Goal: Task Accomplishment & Management: Manage account settings

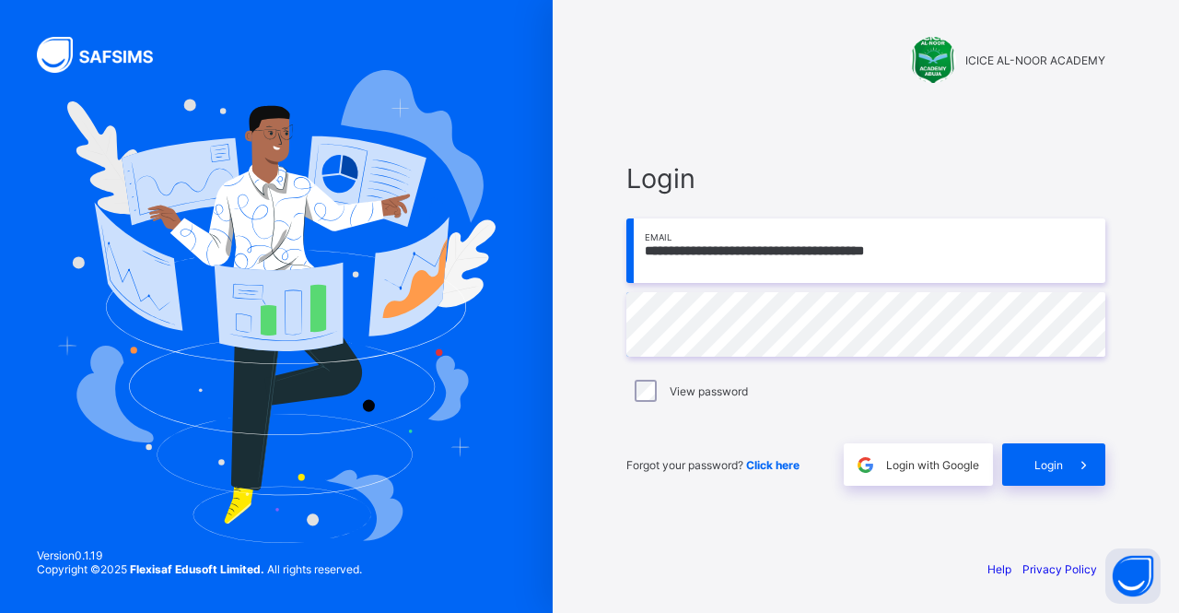
click at [952, 242] on input "**********" at bounding box center [865, 250] width 479 height 64
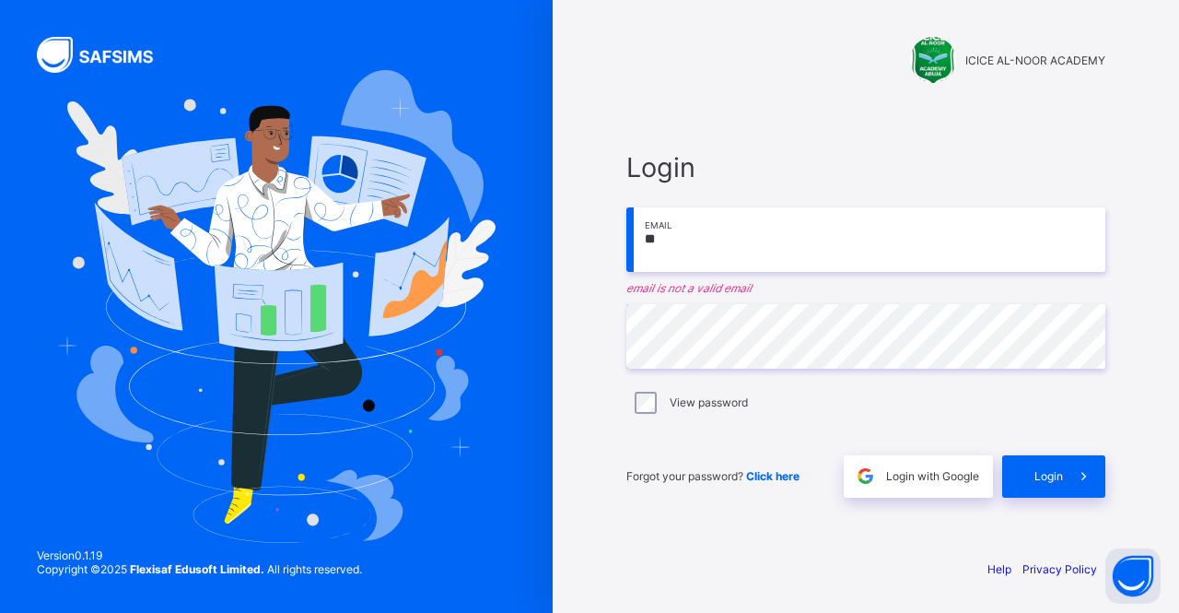
type input "*"
type input "**********"
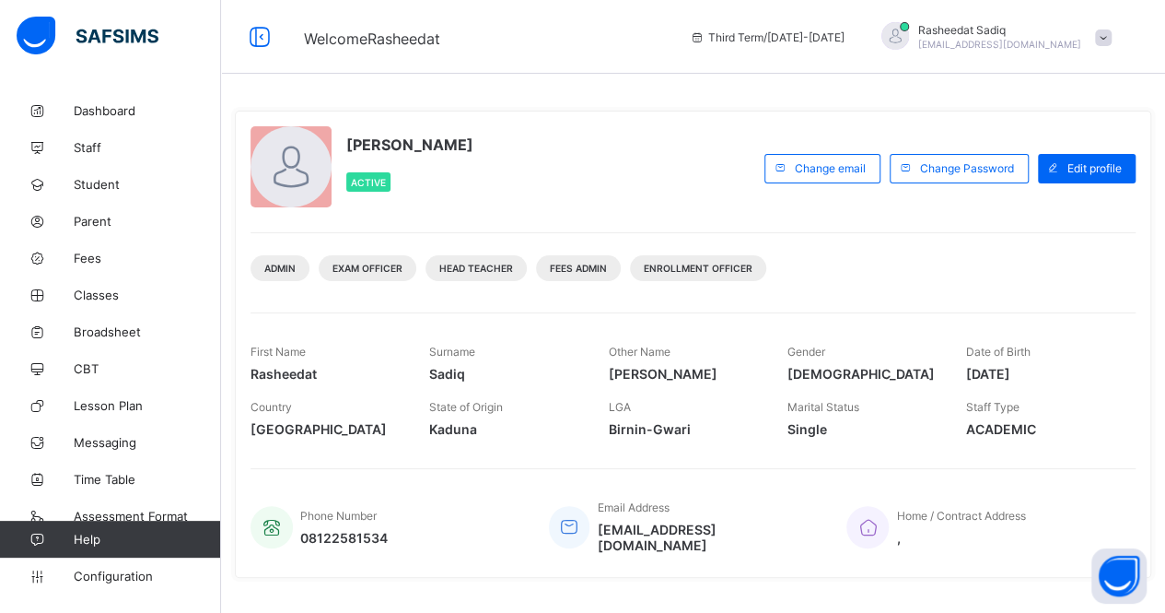
click at [98, 298] on span "Classes" at bounding box center [147, 294] width 147 height 15
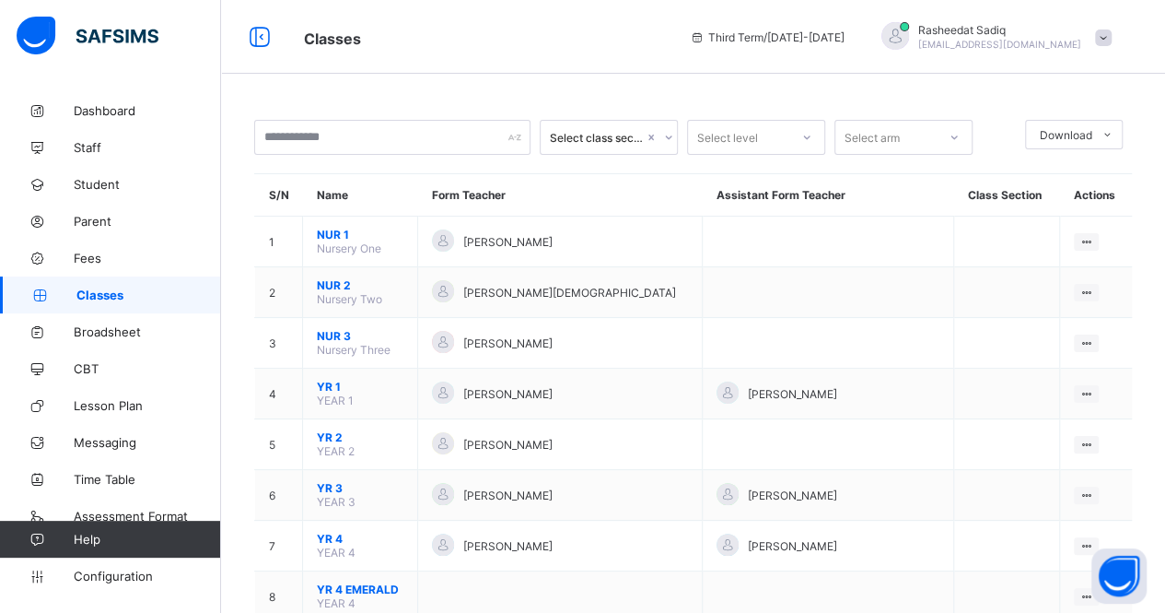
click at [330, 380] on span "YR 1" at bounding box center [360, 387] width 87 height 14
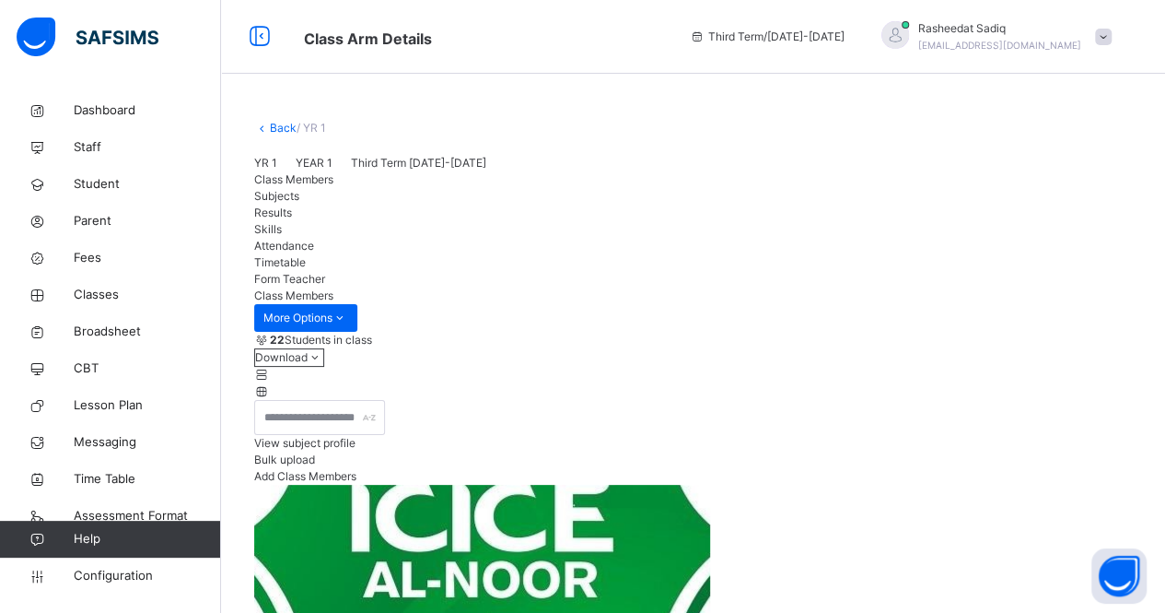
click at [292, 219] on span "Results" at bounding box center [273, 212] width 38 height 14
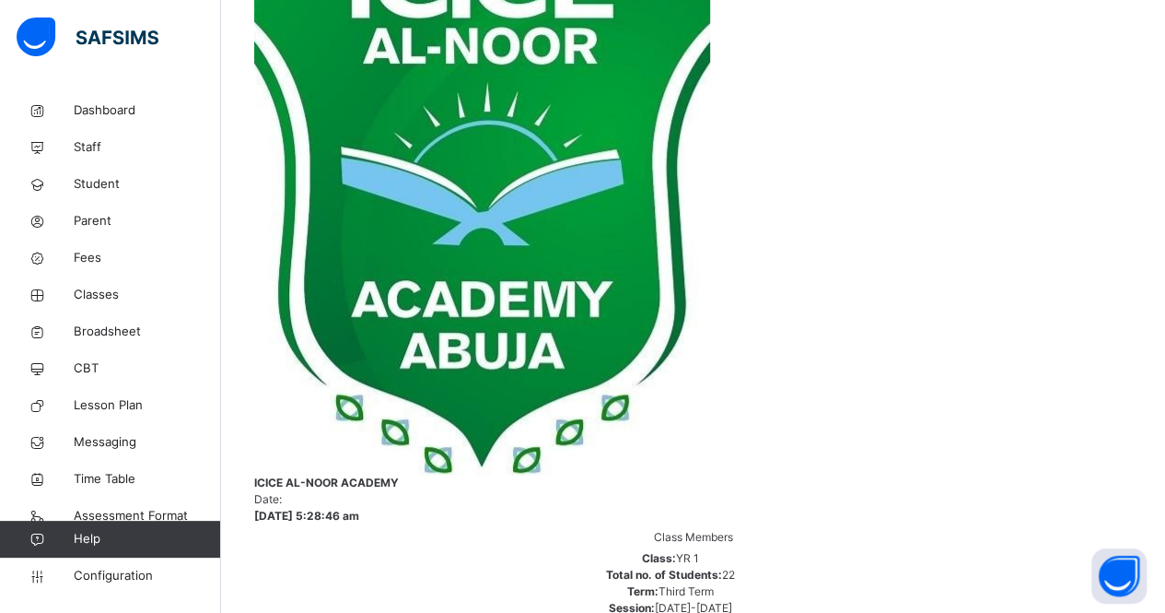
scroll to position [42, 0]
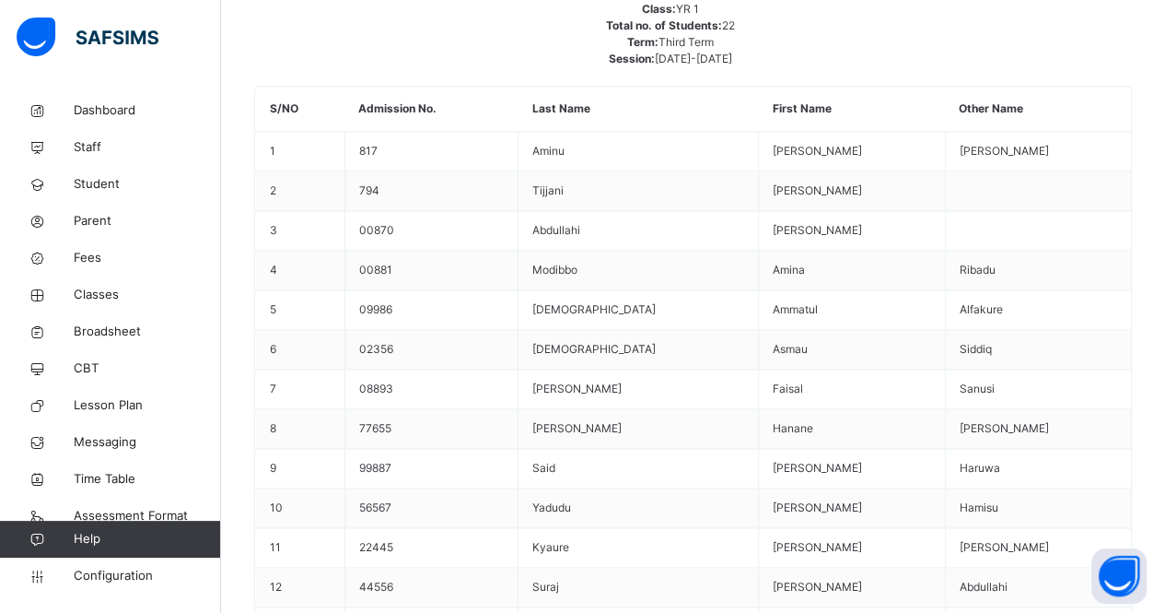
scroll to position [1279, 0]
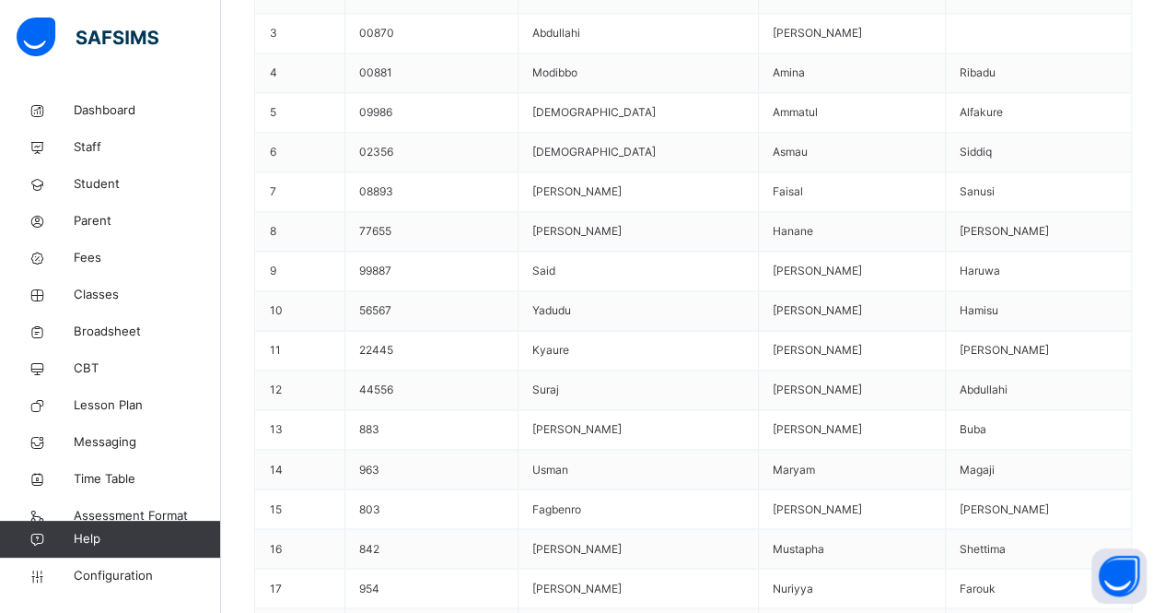
type textarea "**********"
click at [111, 329] on span "Broadsheet" at bounding box center [147, 331] width 147 height 18
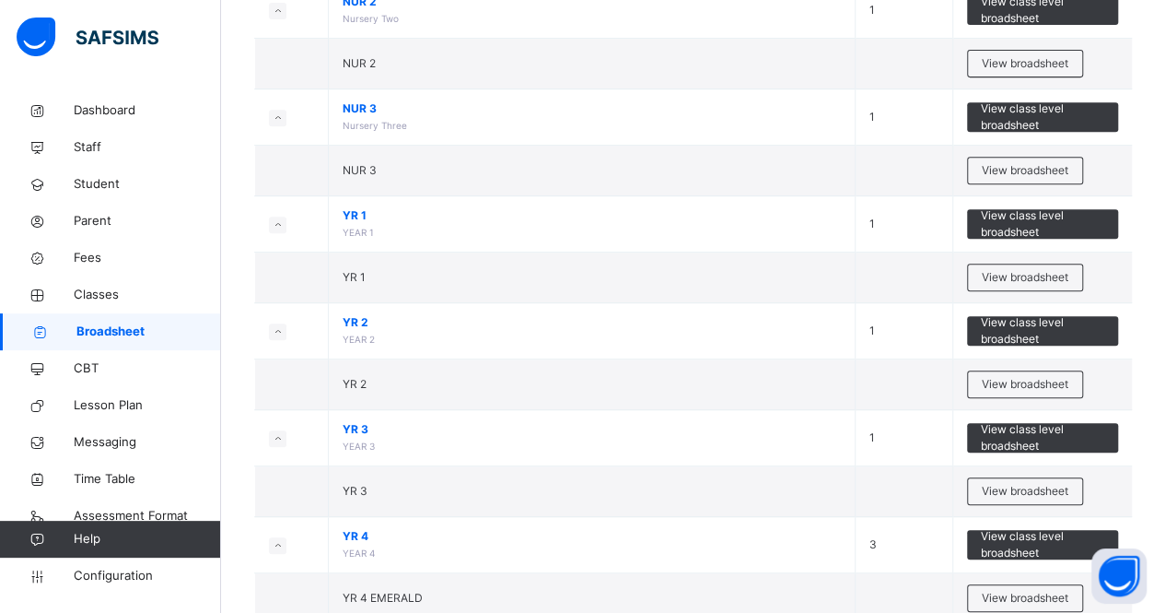
scroll to position [365, 0]
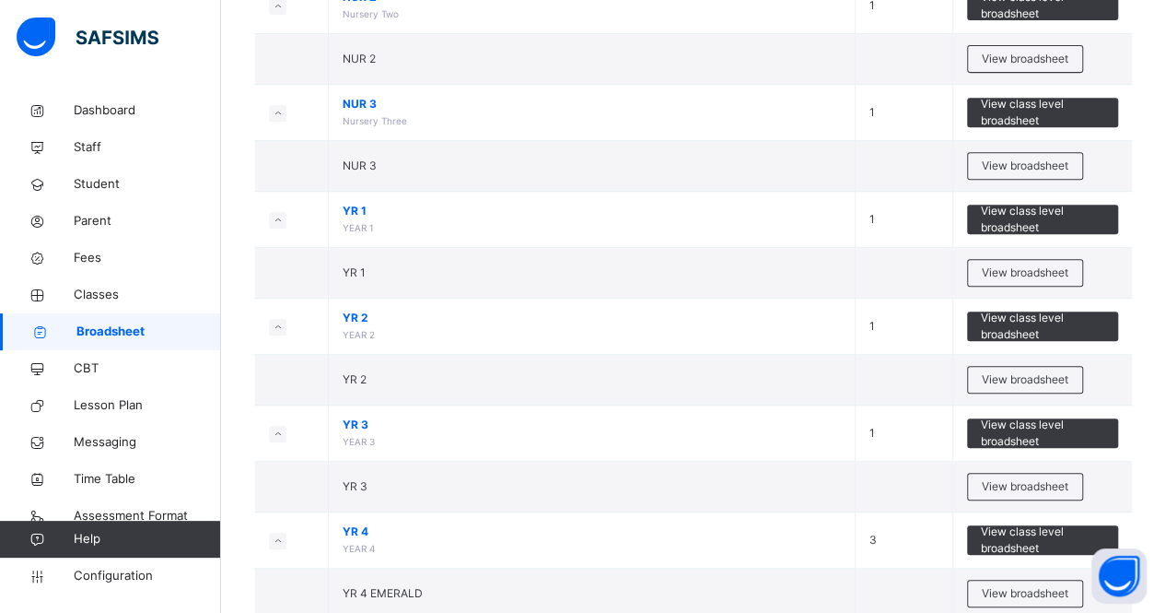
click at [1026, 211] on span "View class level broadsheet" at bounding box center [1043, 219] width 124 height 33
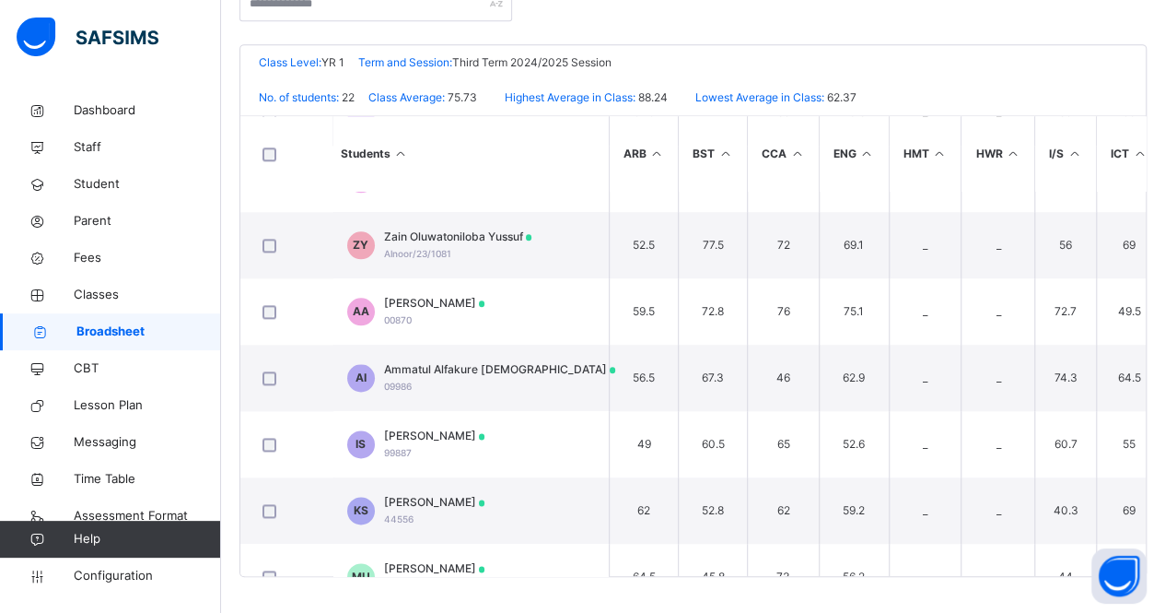
scroll to position [1052, 0]
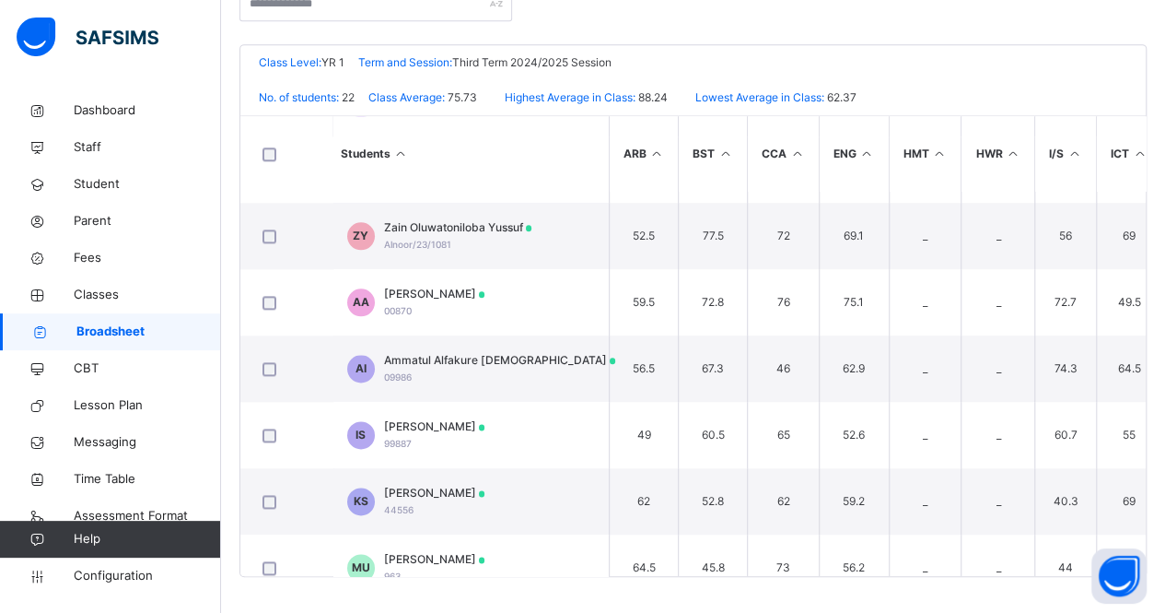
click at [440, 293] on span "[PERSON_NAME]" at bounding box center [434, 294] width 101 height 17
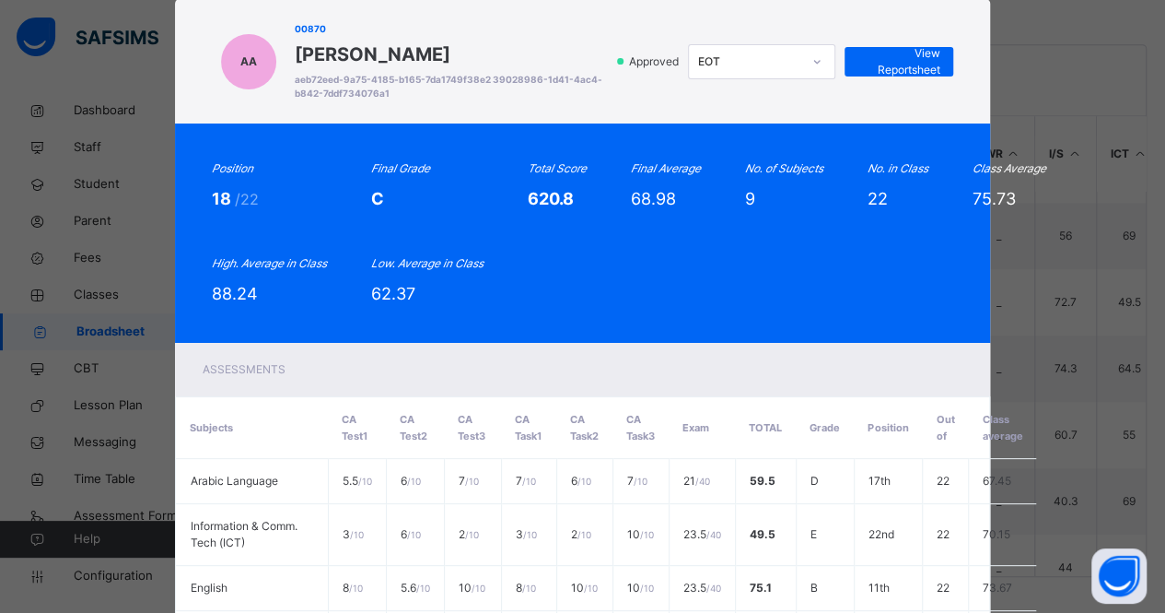
scroll to position [13, 0]
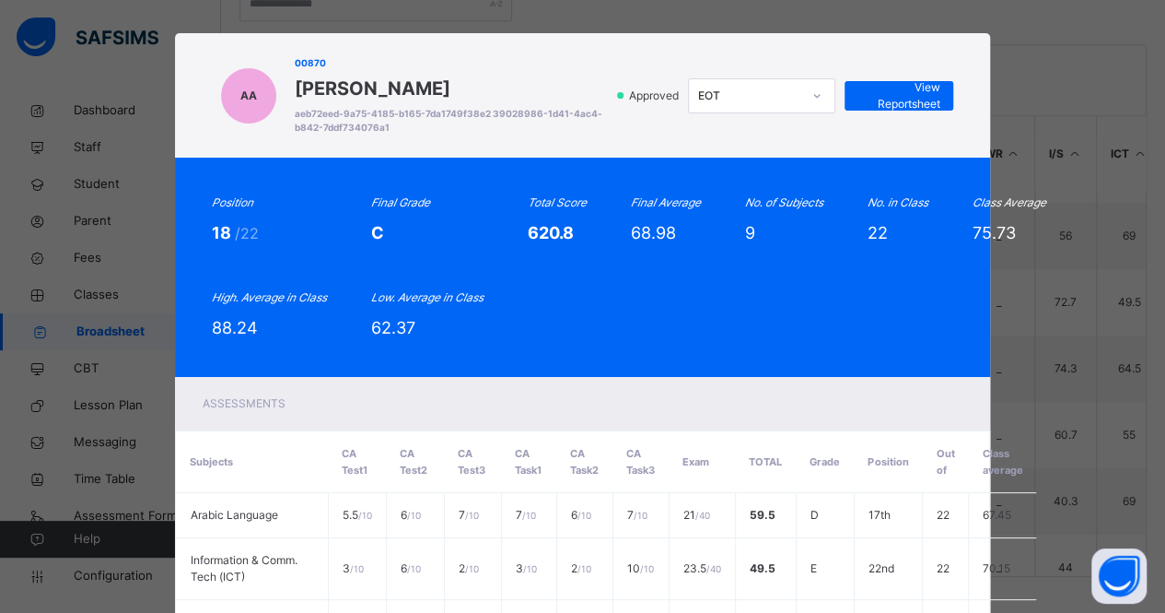
click at [906, 96] on span "View Reportsheet" at bounding box center [899, 95] width 81 height 33
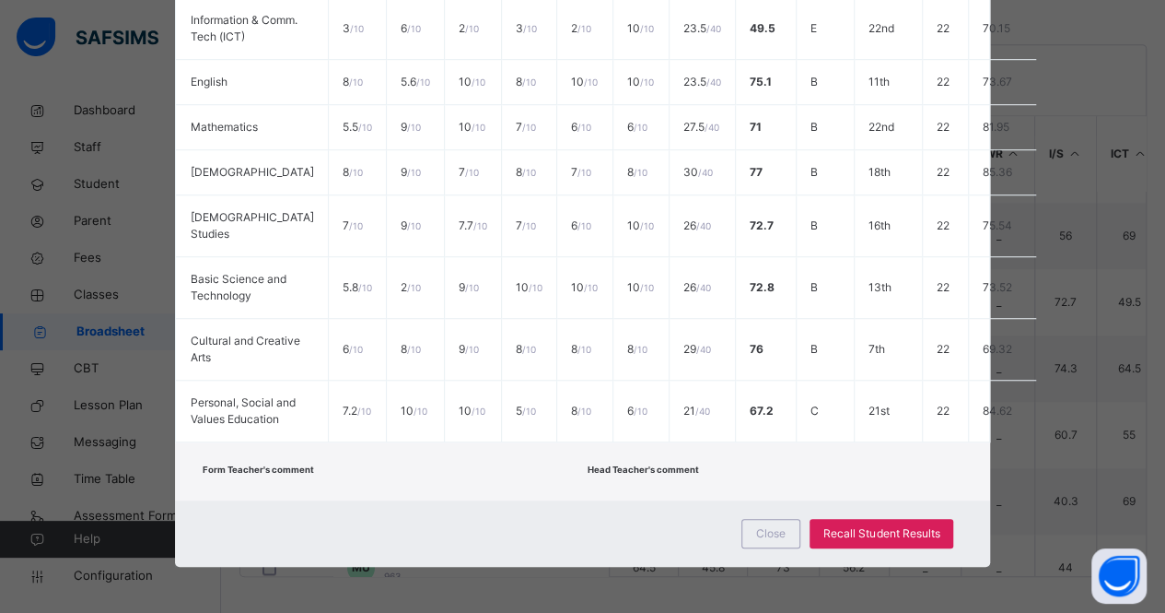
scroll to position [632, 0]
click at [875, 533] on span "Recall Student Results" at bounding box center [882, 533] width 116 height 17
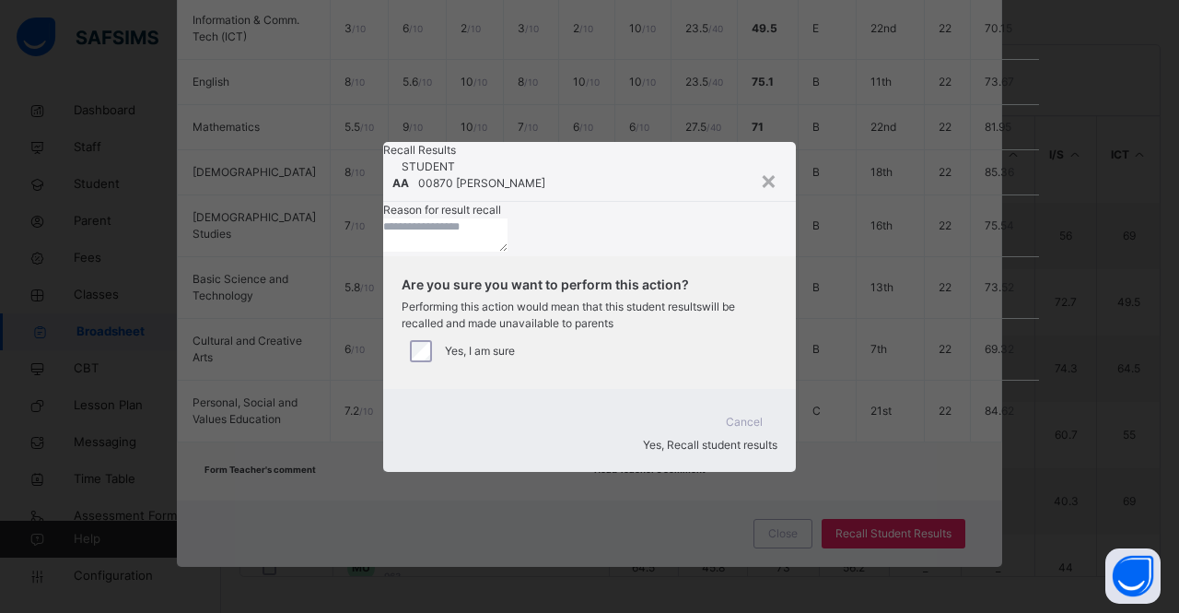
click at [469, 251] on textarea at bounding box center [445, 234] width 124 height 33
type textarea "*"
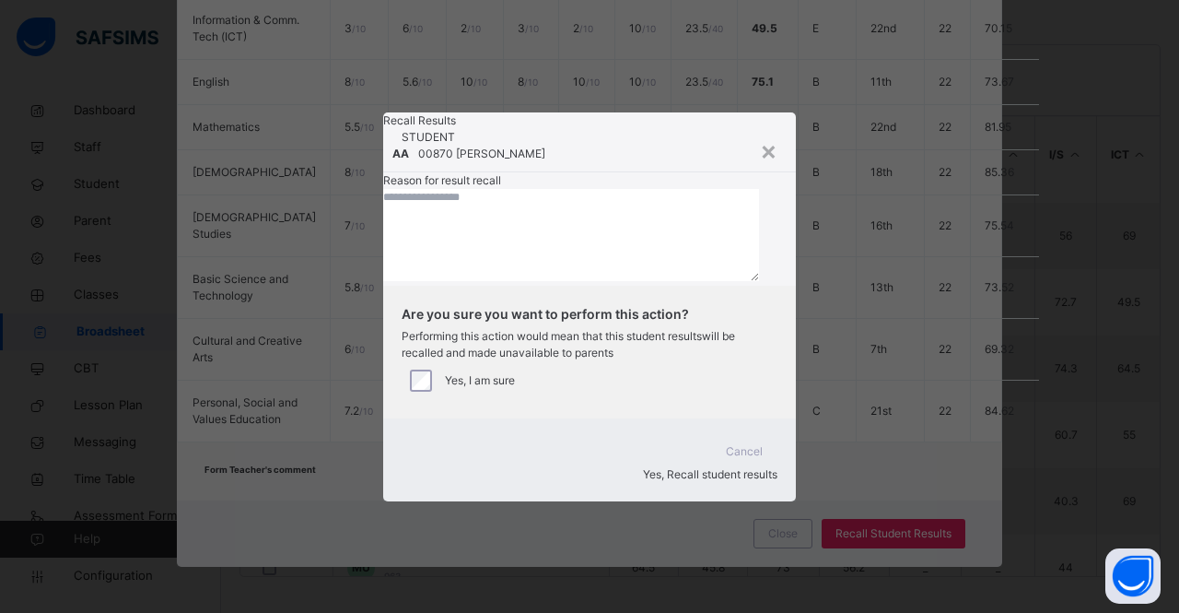
click at [764, 131] on div "×" at bounding box center [769, 150] width 18 height 39
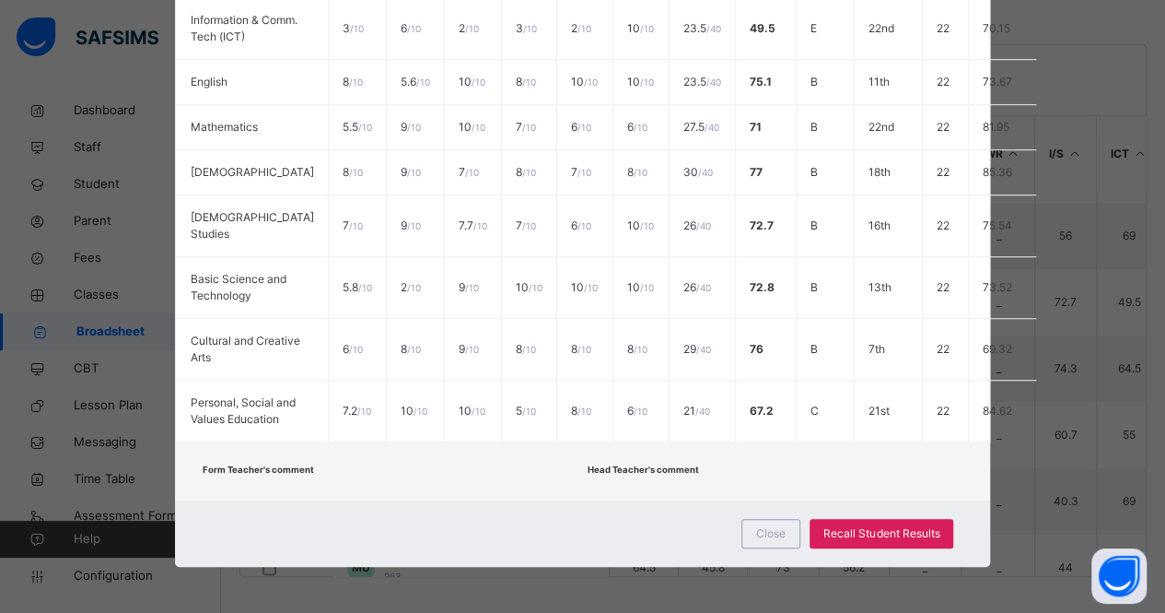
click at [768, 533] on span "Close" at bounding box center [770, 533] width 29 height 17
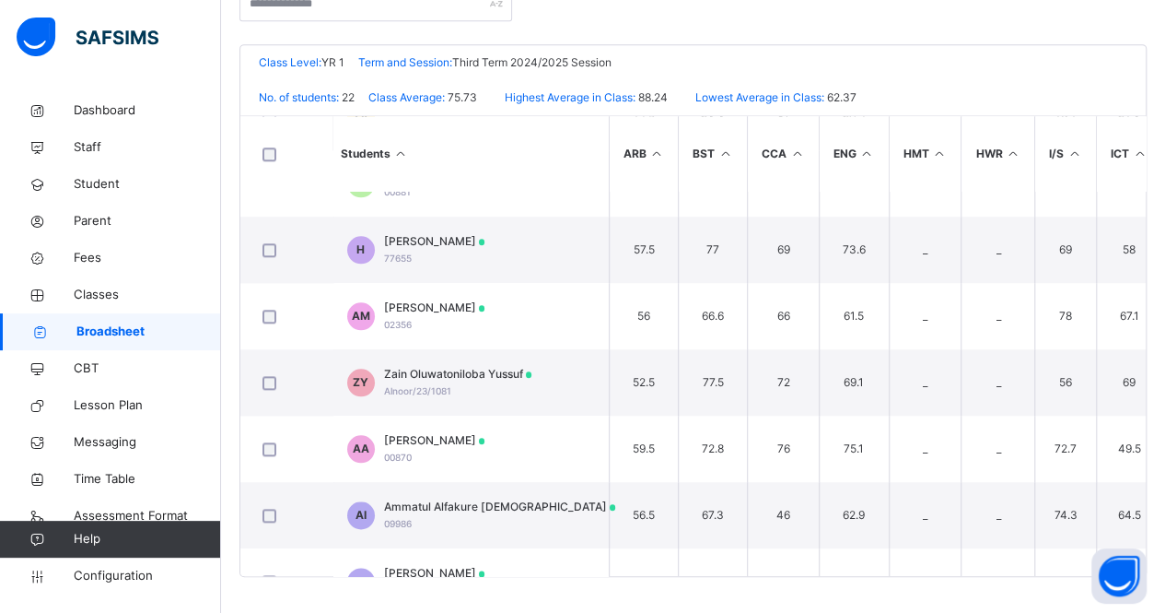
scroll to position [923, 0]
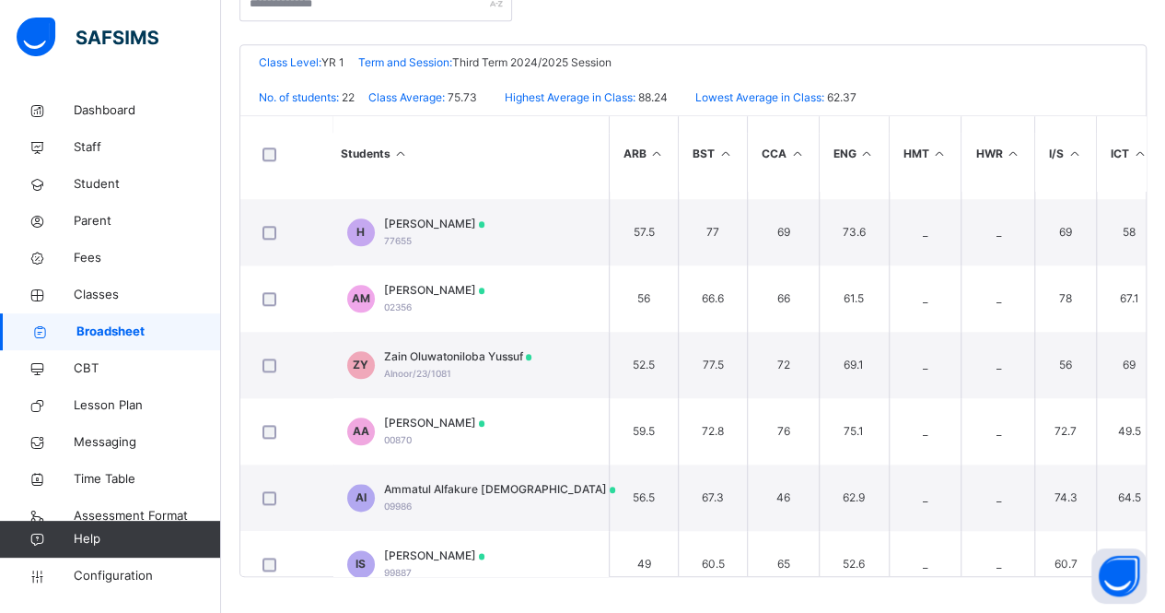
click at [485, 436] on div "[PERSON_NAME] 00870" at bounding box center [434, 431] width 101 height 33
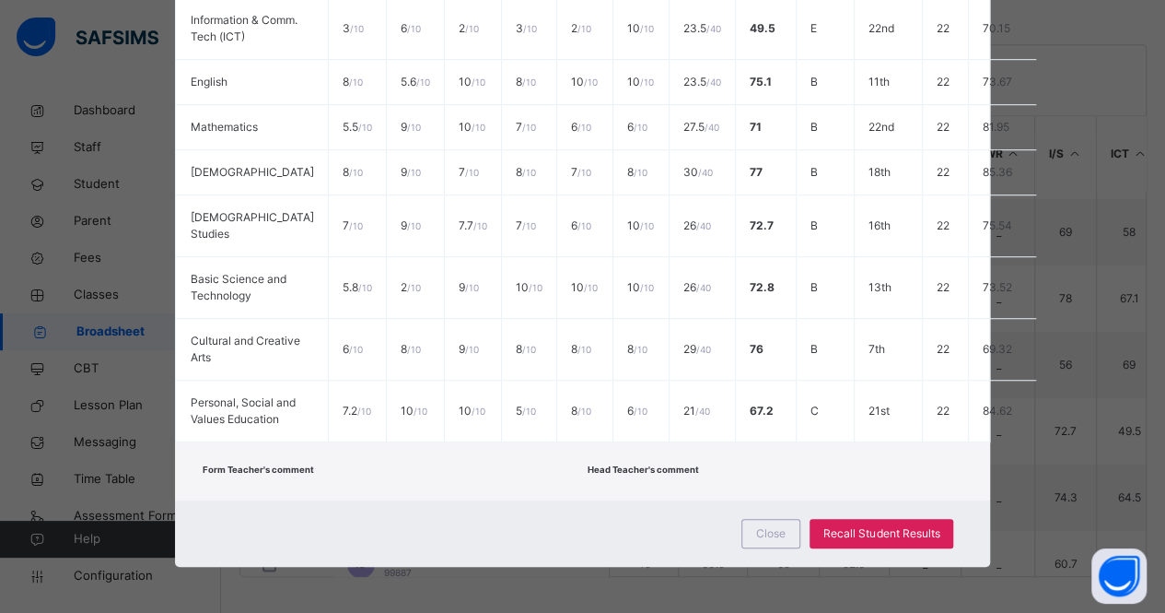
click at [894, 543] on div "Recall Student Results" at bounding box center [882, 533] width 144 height 29
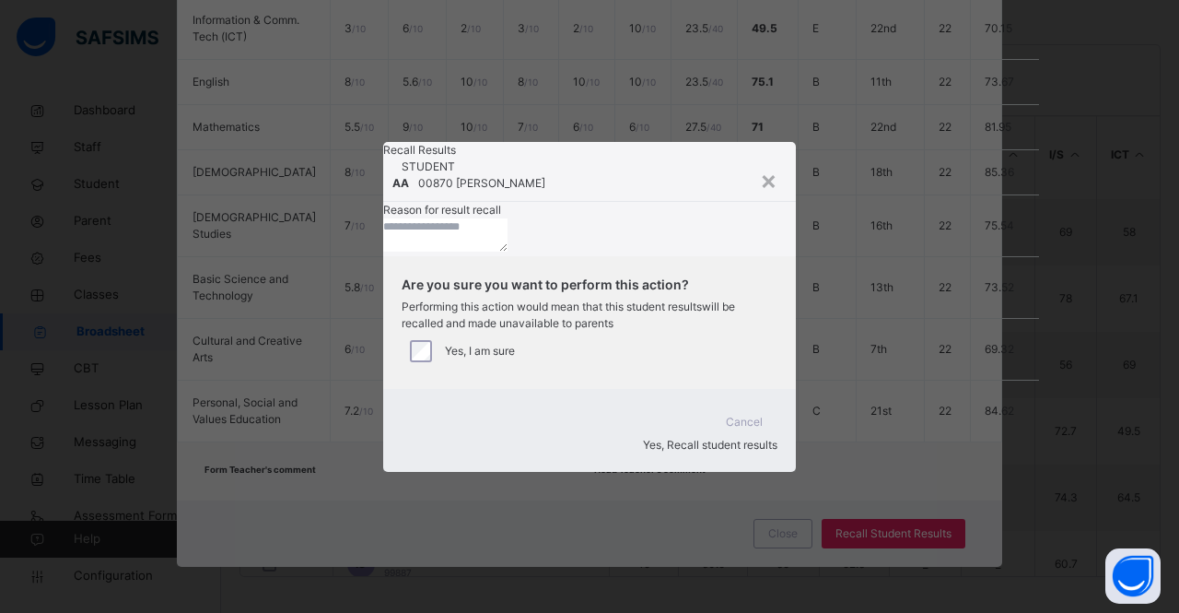
click at [457, 251] on textarea at bounding box center [445, 234] width 124 height 33
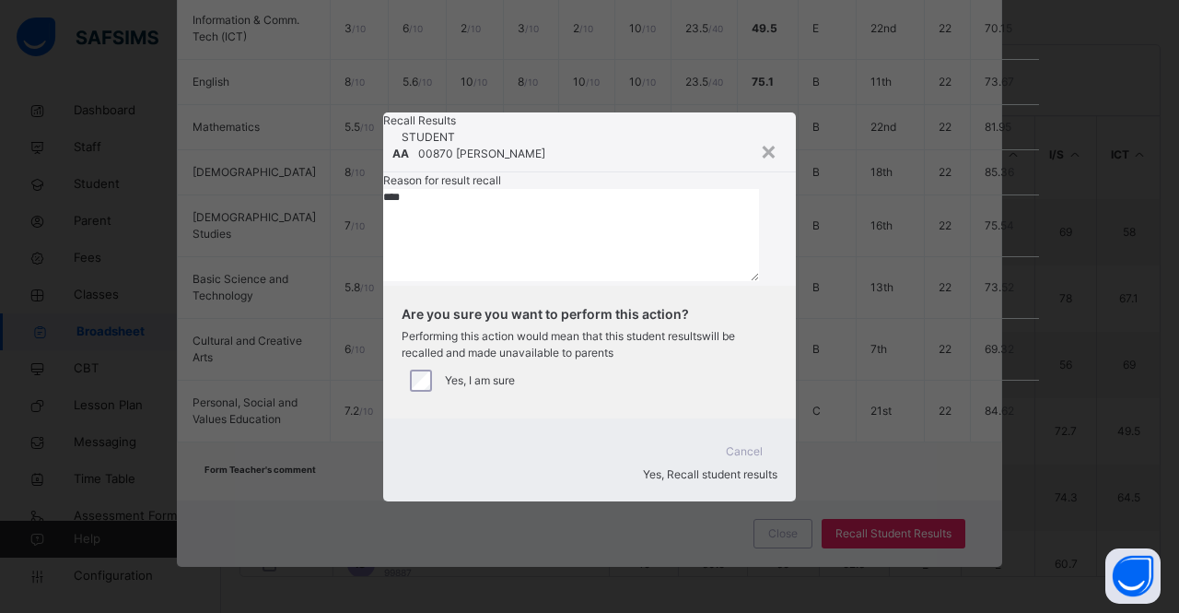
type textarea "****"
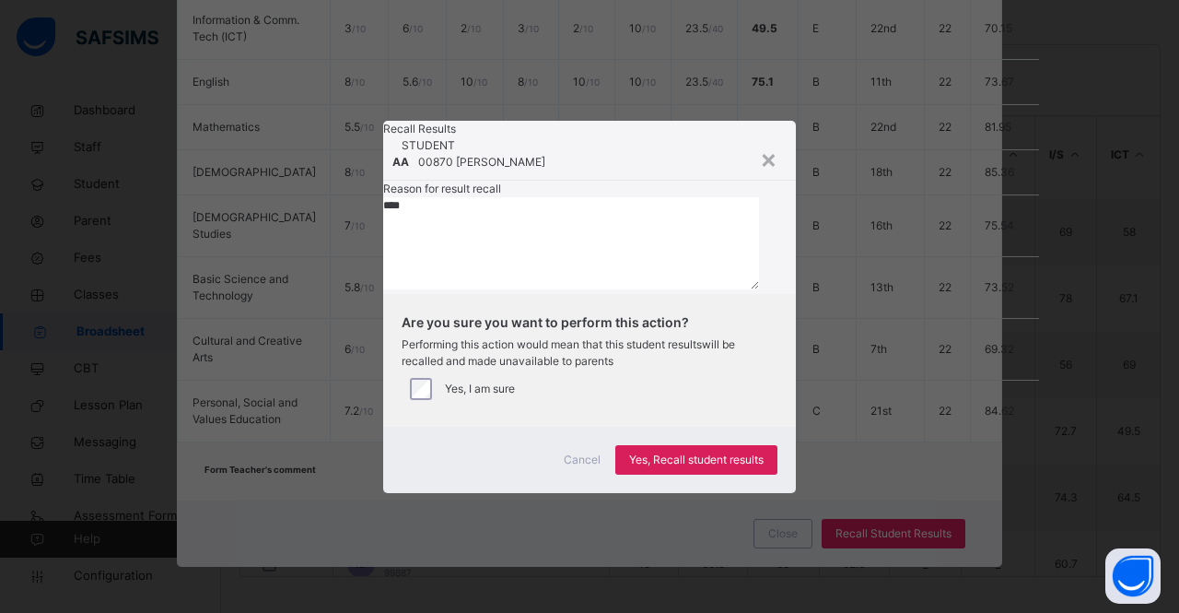
click at [665, 468] on span "Yes, Recall student results" at bounding box center [696, 459] width 134 height 17
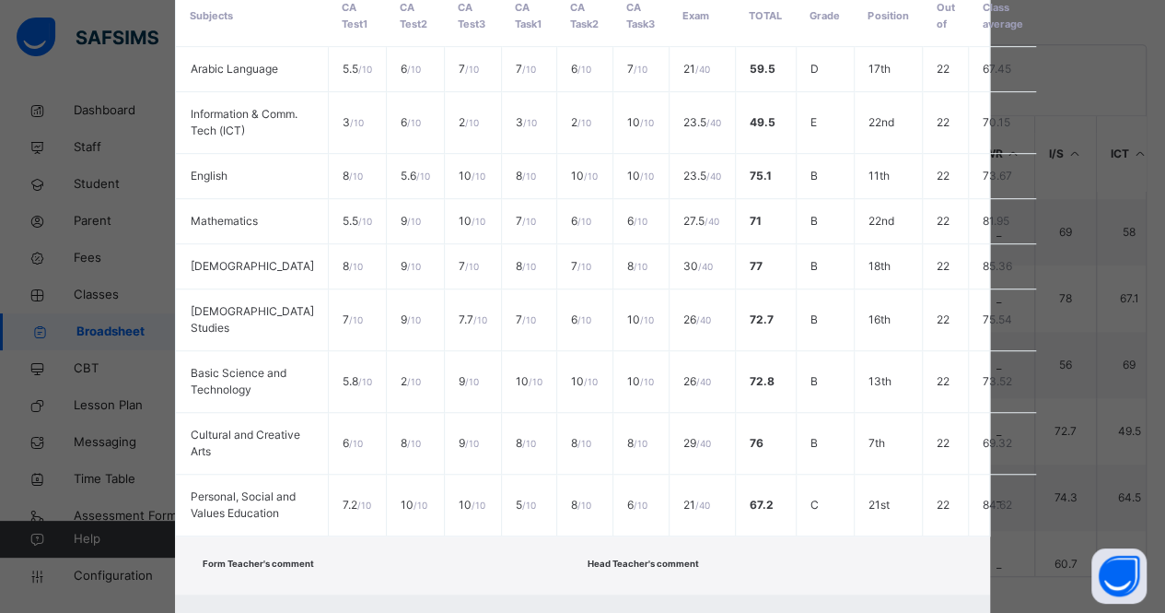
scroll to position [632, 0]
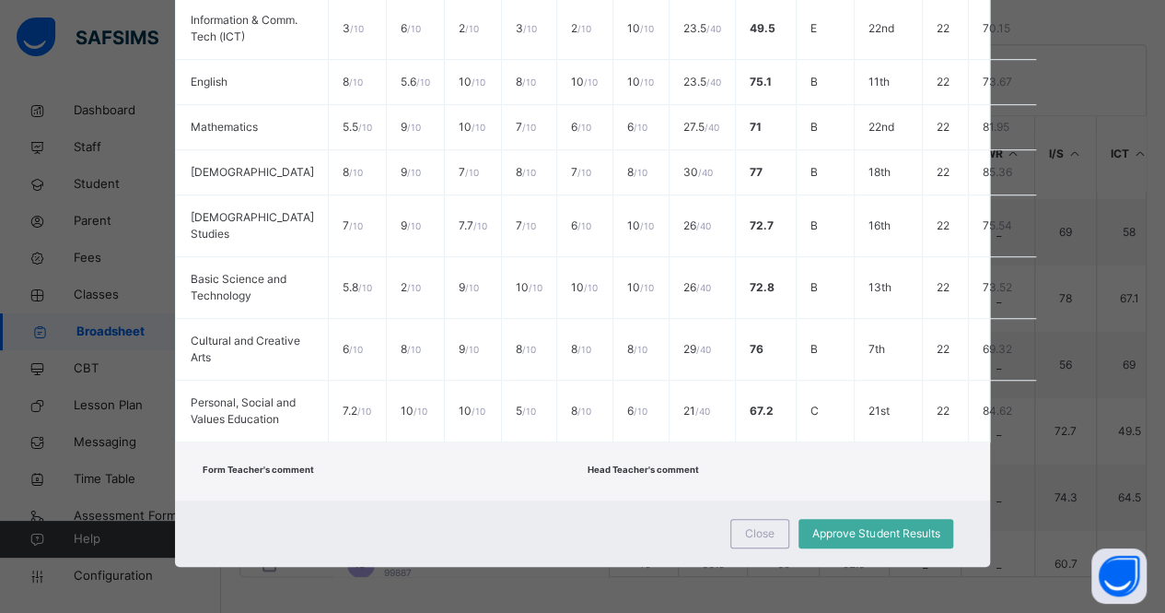
click at [751, 535] on span "Close" at bounding box center [759, 533] width 29 height 17
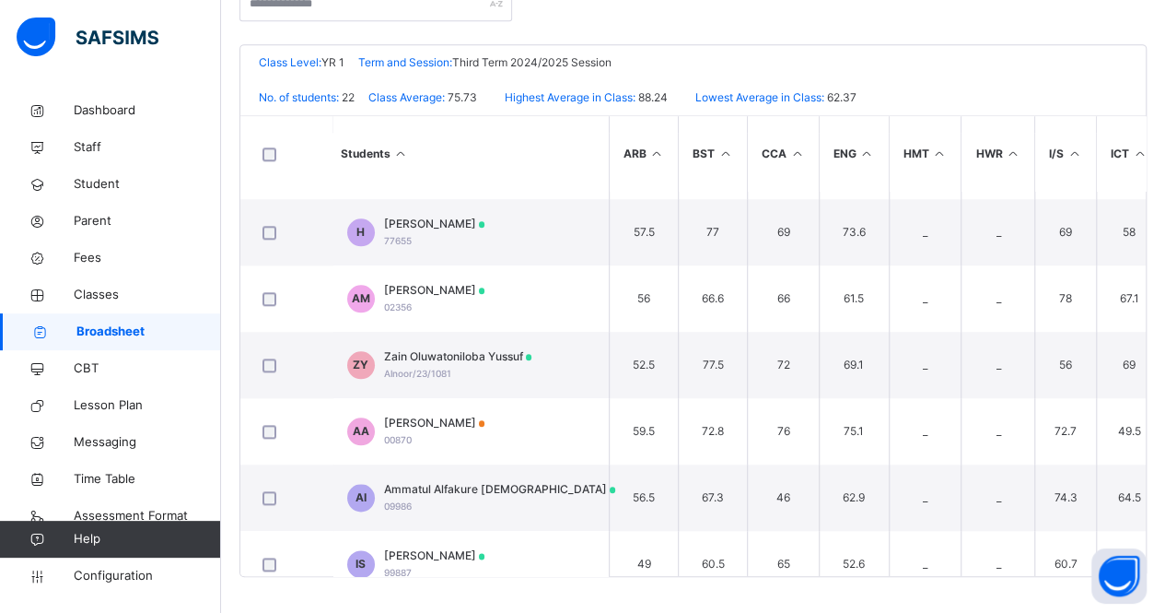
click at [101, 294] on span "Classes" at bounding box center [147, 295] width 147 height 18
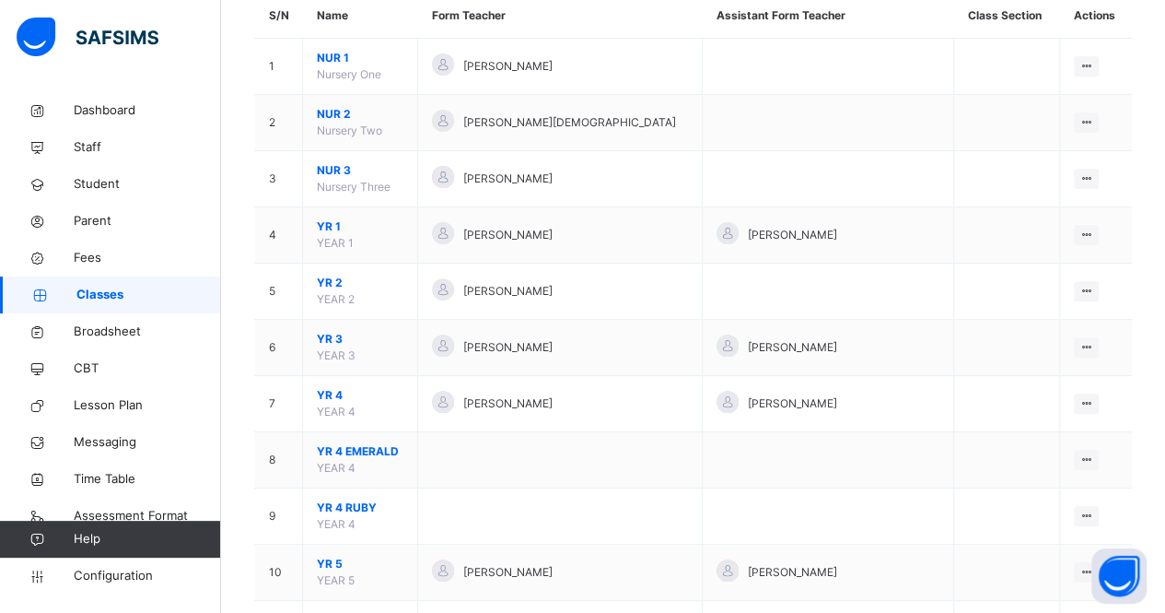
scroll to position [187, 0]
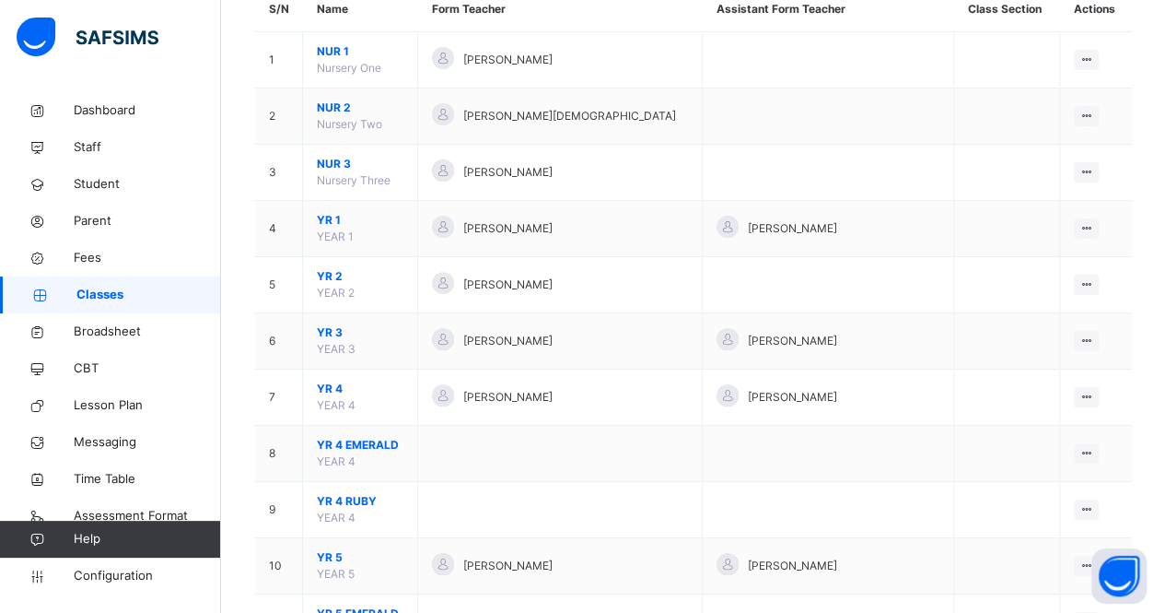
click at [355, 223] on span "YR 1" at bounding box center [360, 220] width 87 height 17
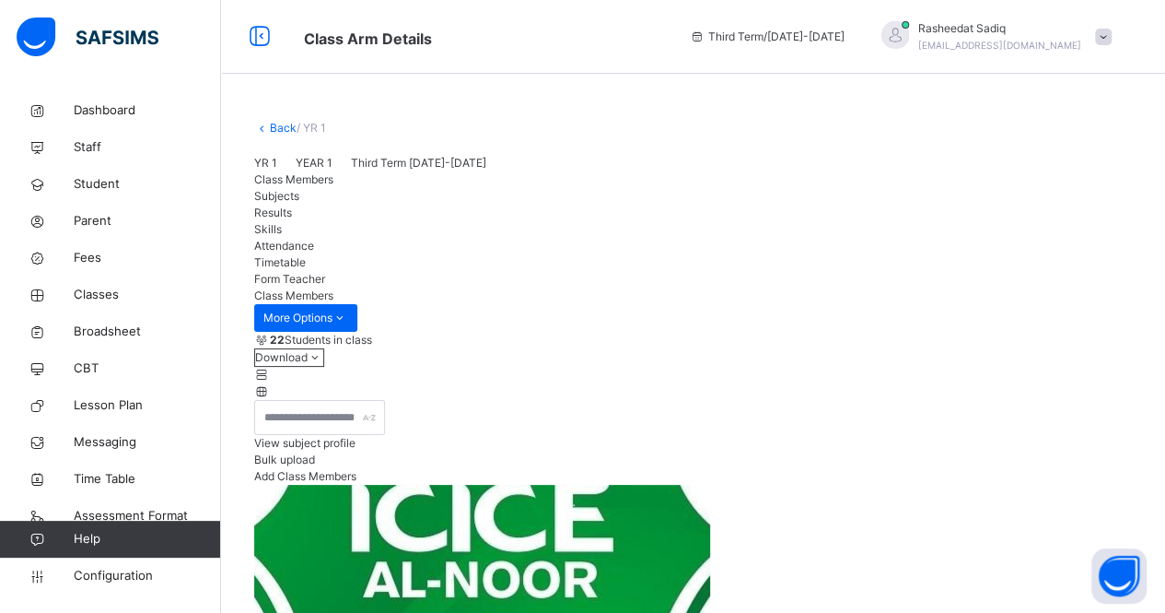
click at [292, 219] on span "Results" at bounding box center [273, 212] width 38 height 14
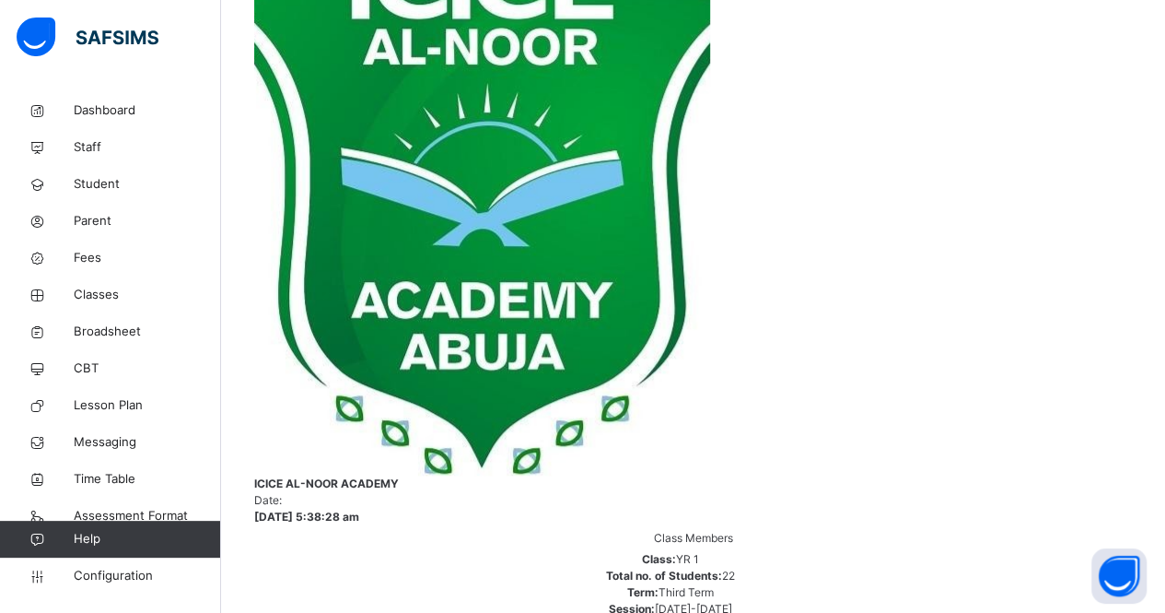
scroll to position [509, 0]
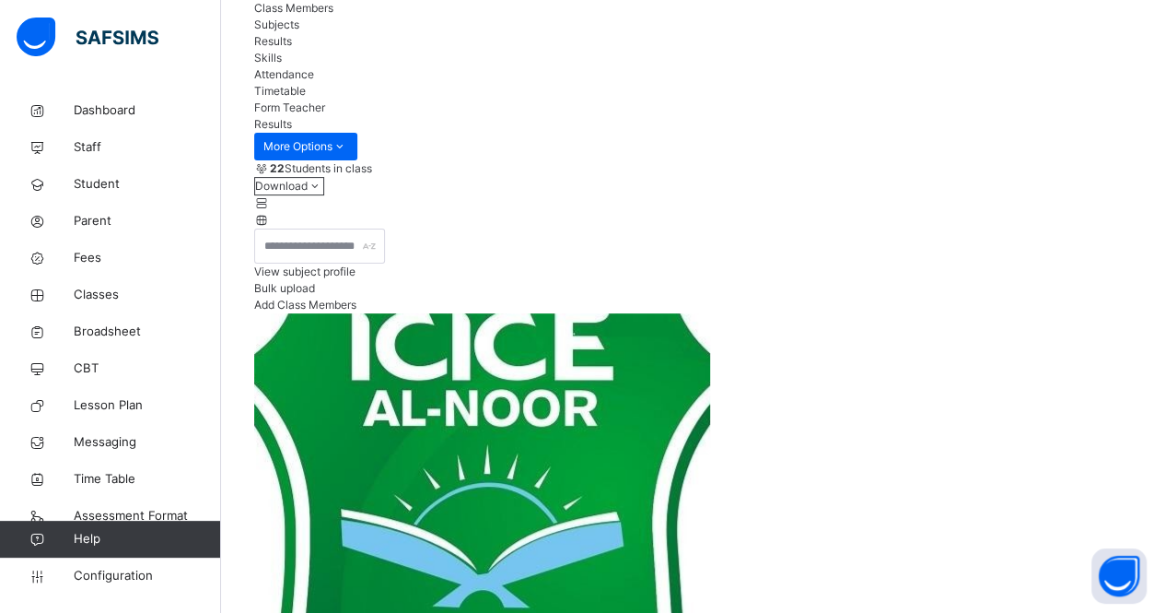
scroll to position [0, 0]
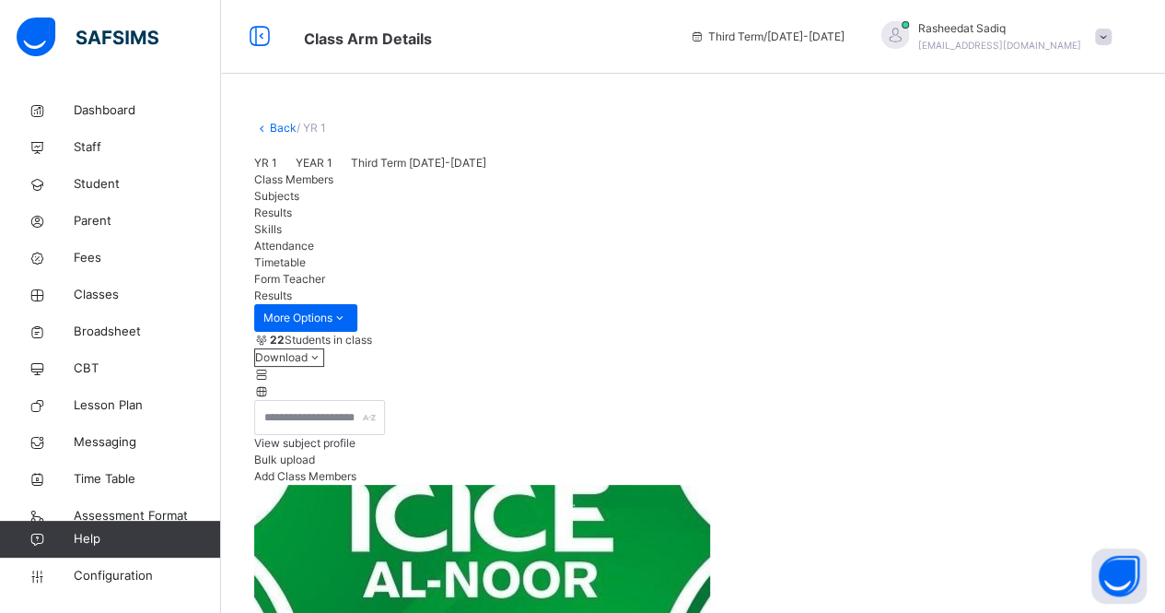
click at [262, 38] on icon at bounding box center [259, 36] width 31 height 33
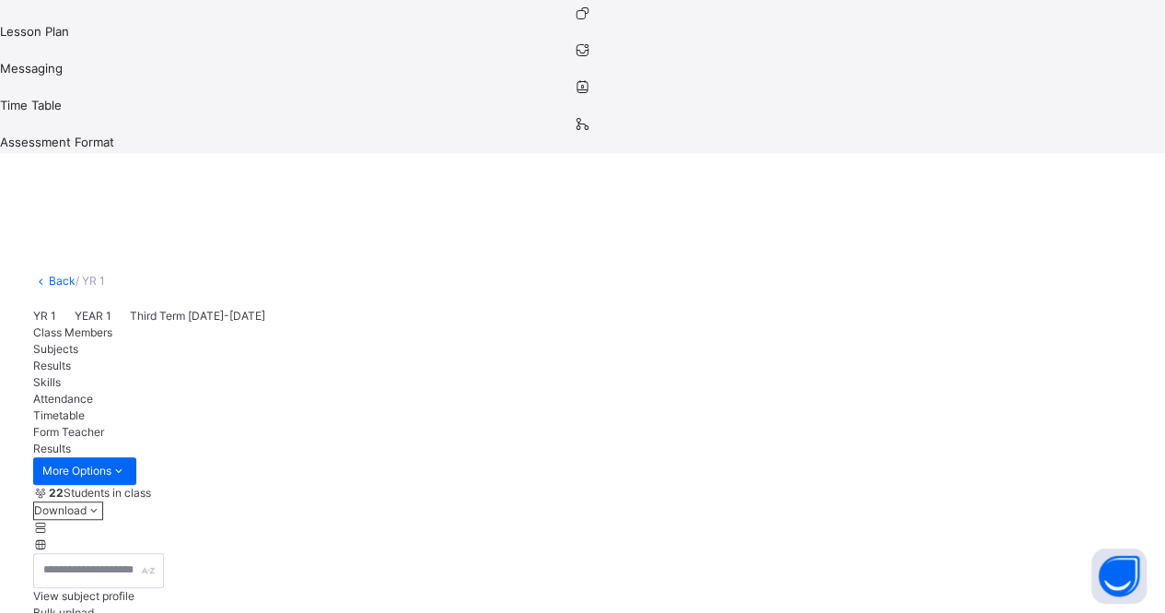
scroll to position [488, 0]
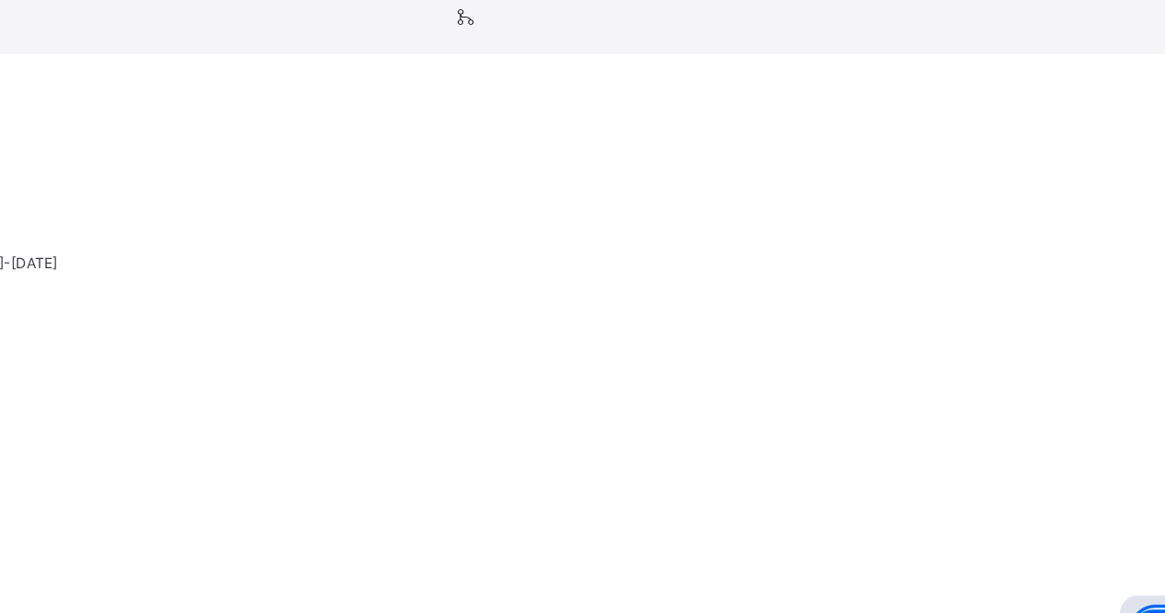
scroll to position [491, 0]
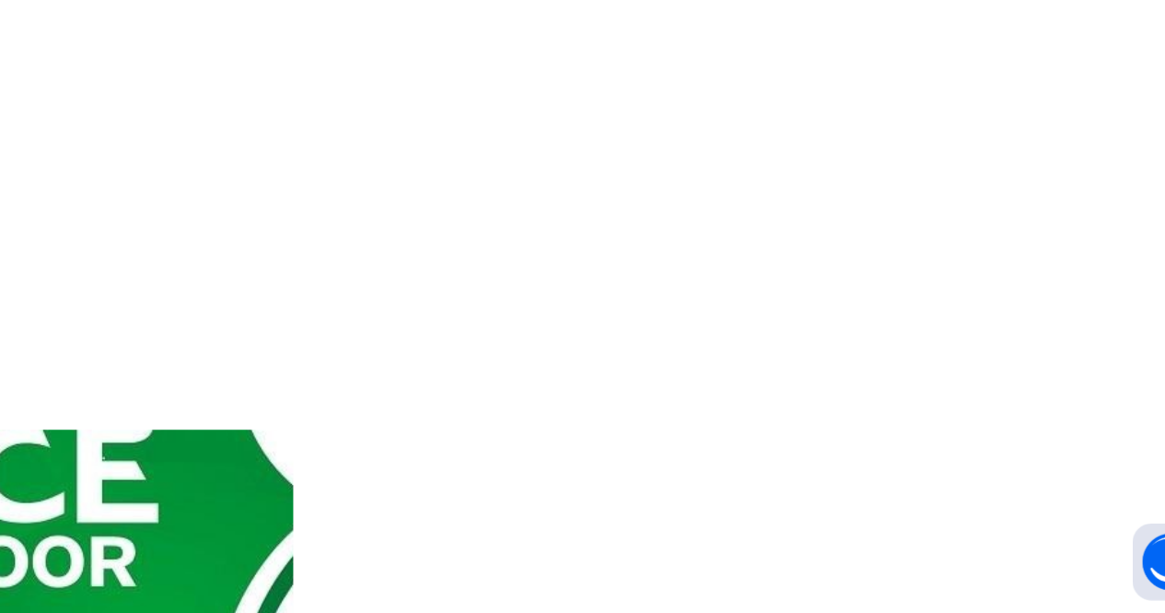
scroll to position [631, 0]
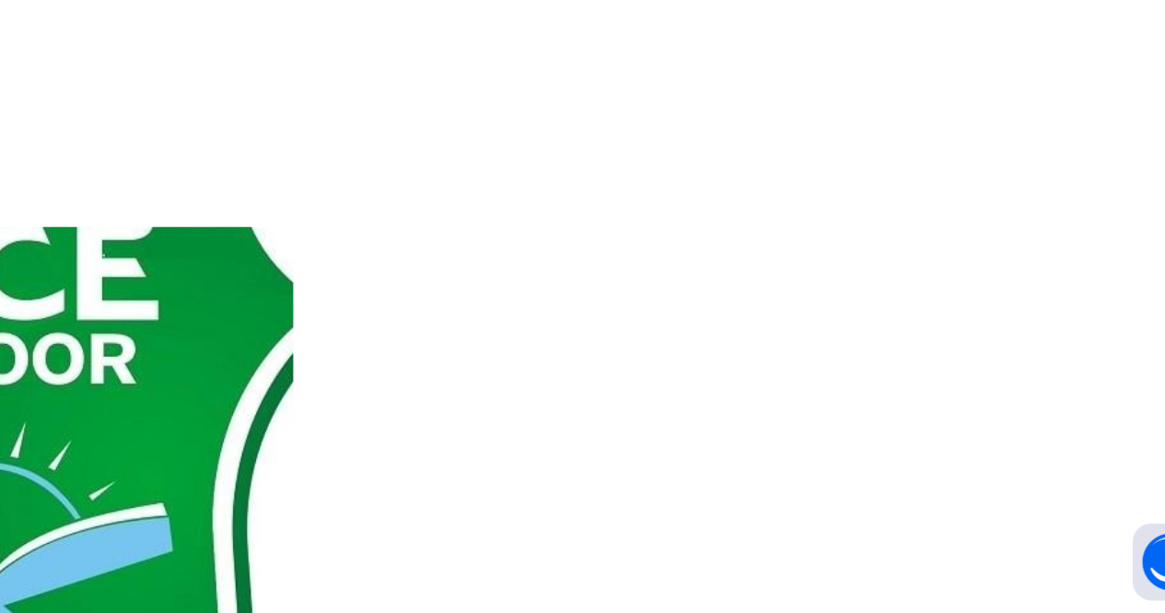
scroll to position [783, 0]
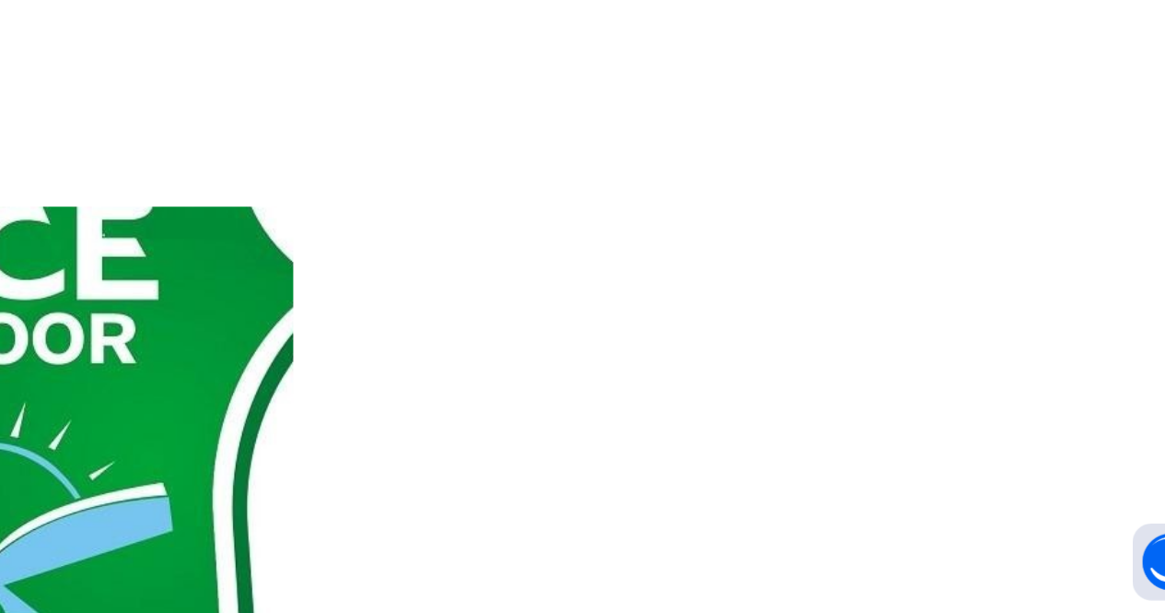
type textarea "**********"
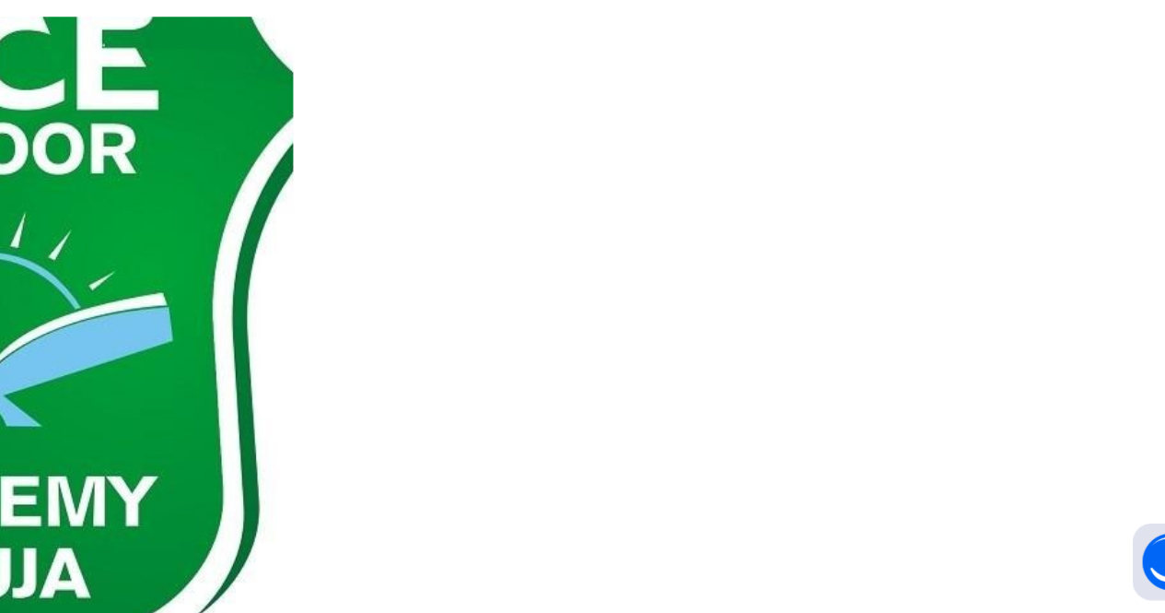
scroll to position [929, 0]
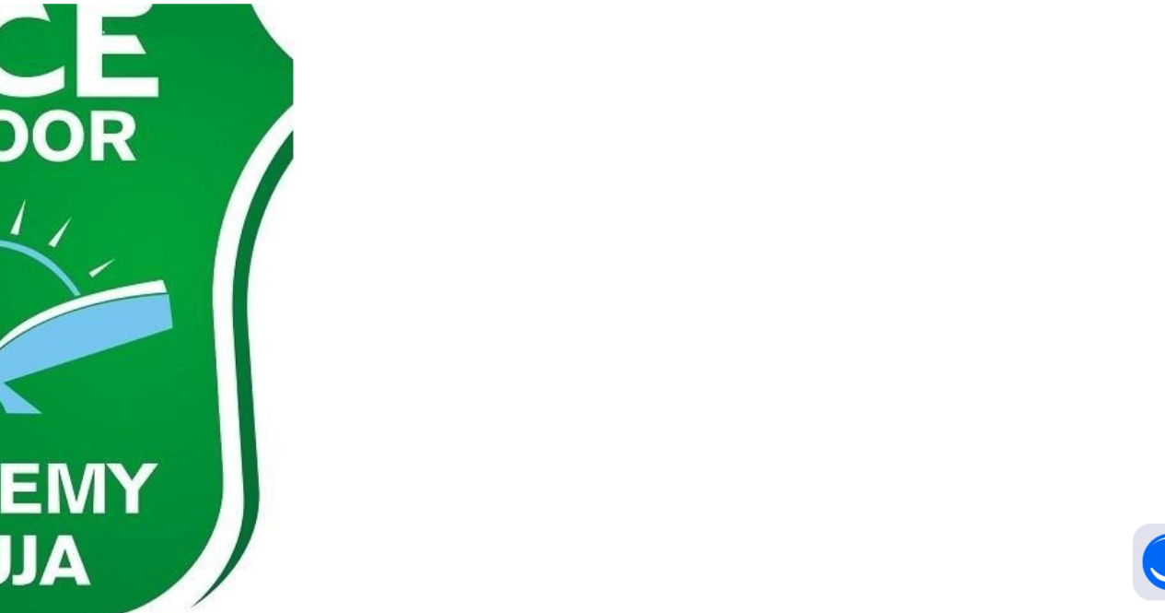
type textarea "**********"
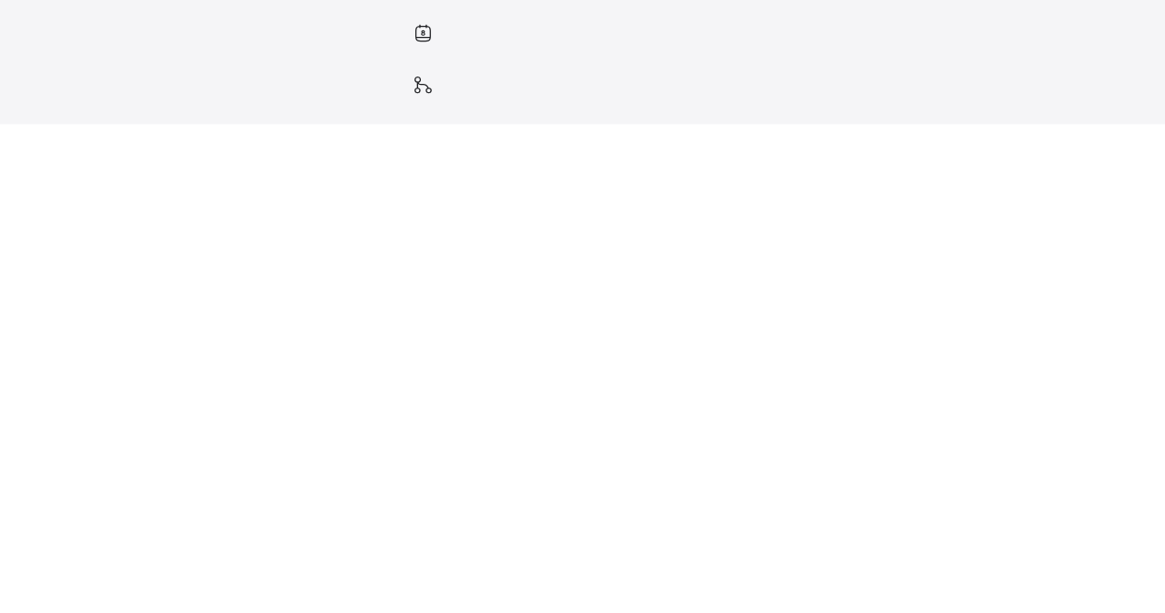
scroll to position [529, 0]
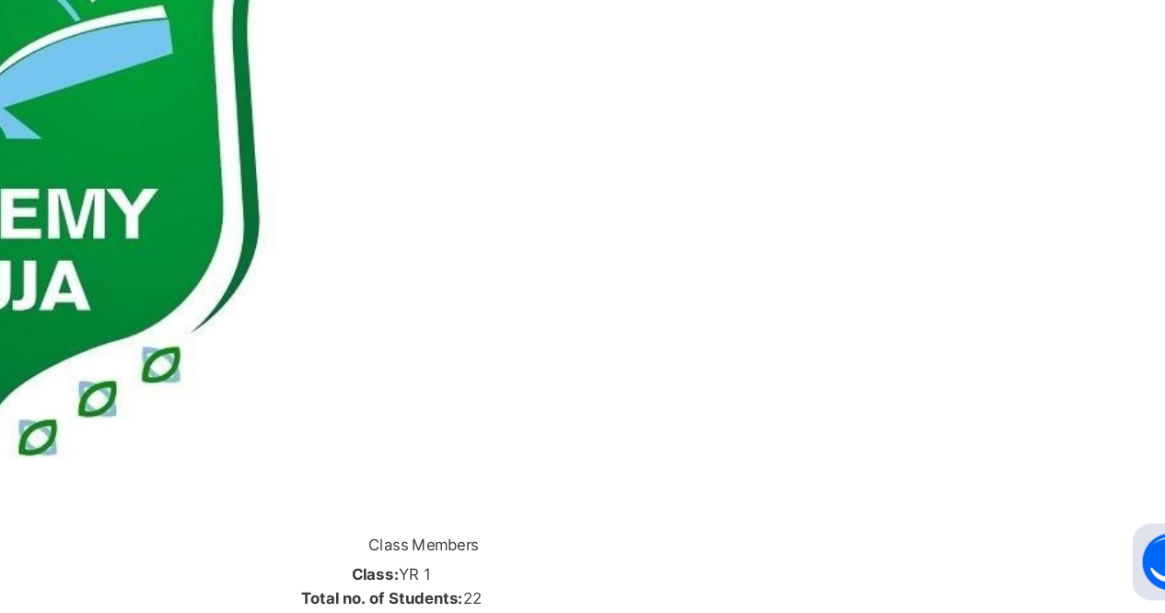
scroll to position [1127, 0]
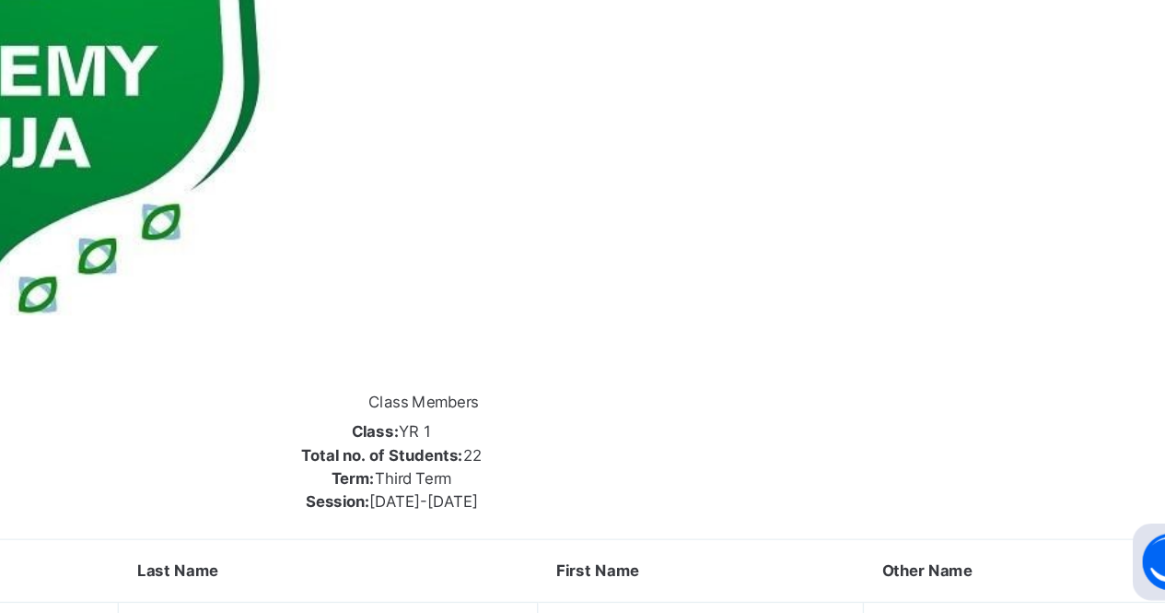
scroll to position [1230, 0]
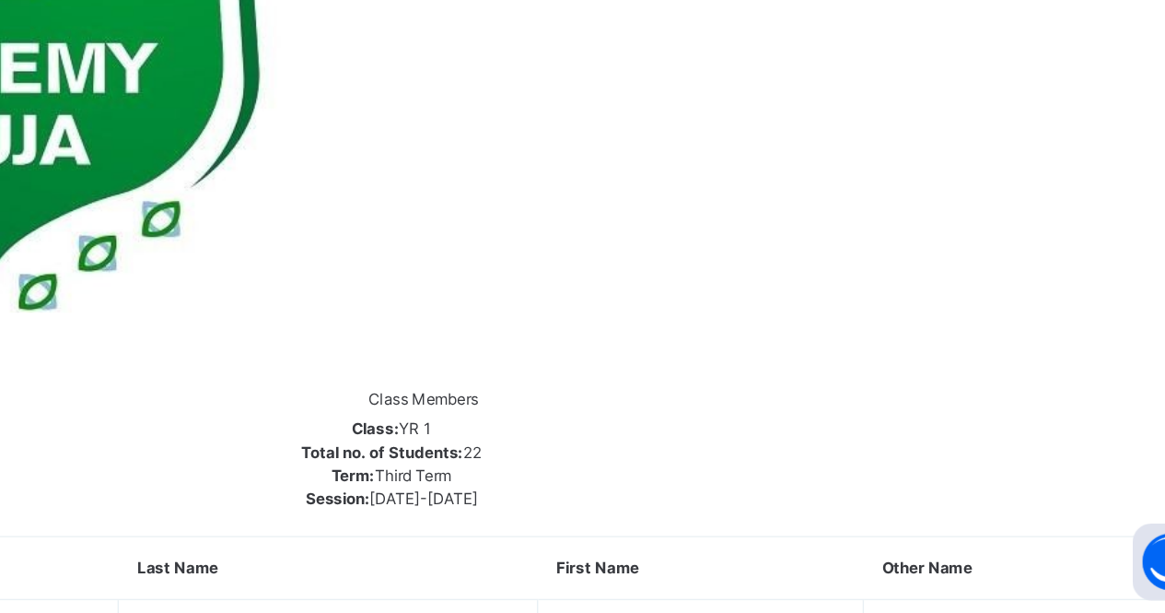
type textarea "**********"
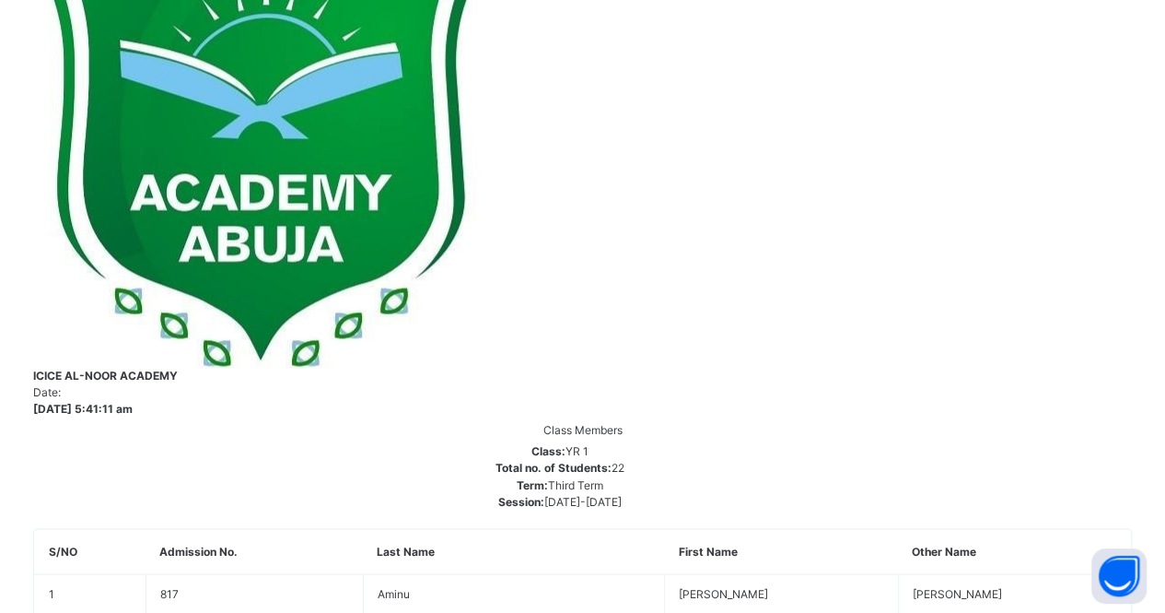
scroll to position [1266, 0]
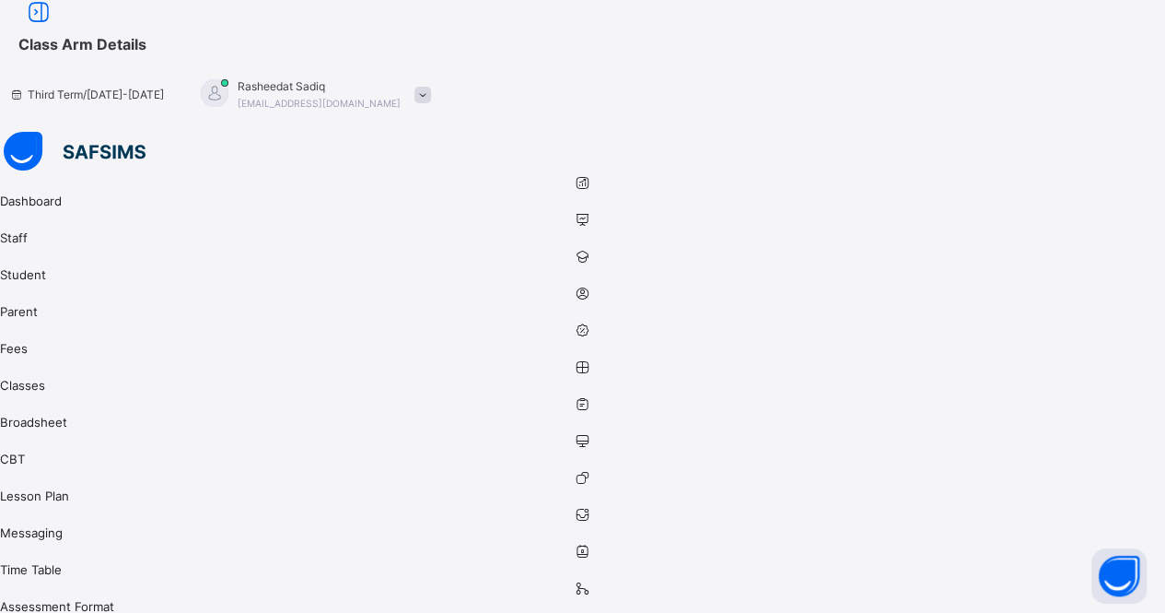
scroll to position [2, 0]
click at [54, 29] on icon at bounding box center [38, 12] width 31 height 33
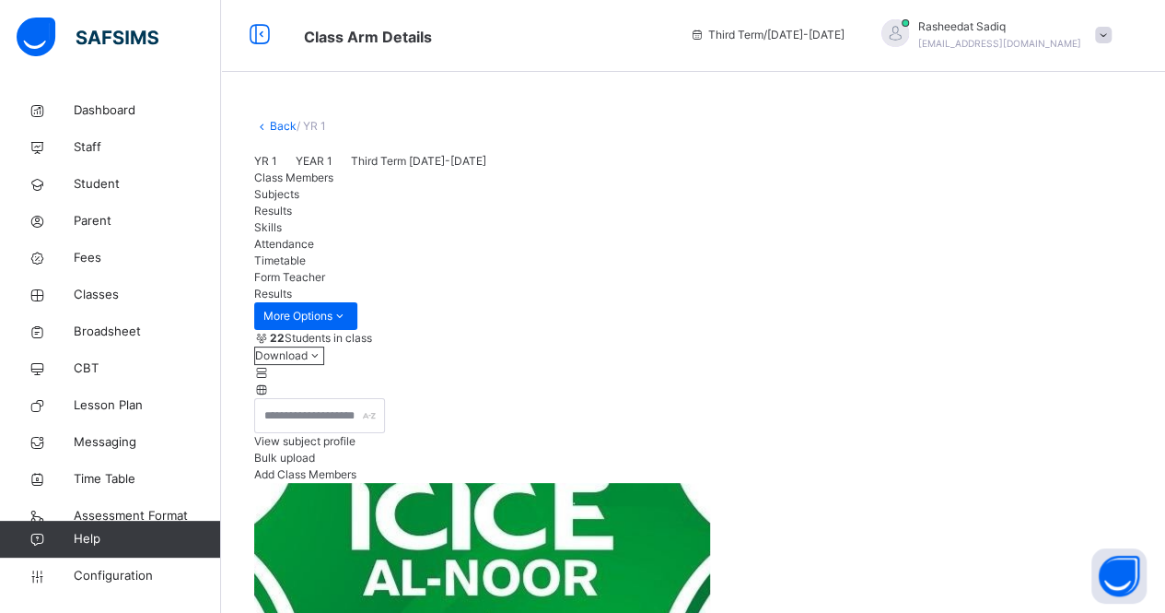
click at [109, 327] on span "Broadsheet" at bounding box center [147, 331] width 147 height 18
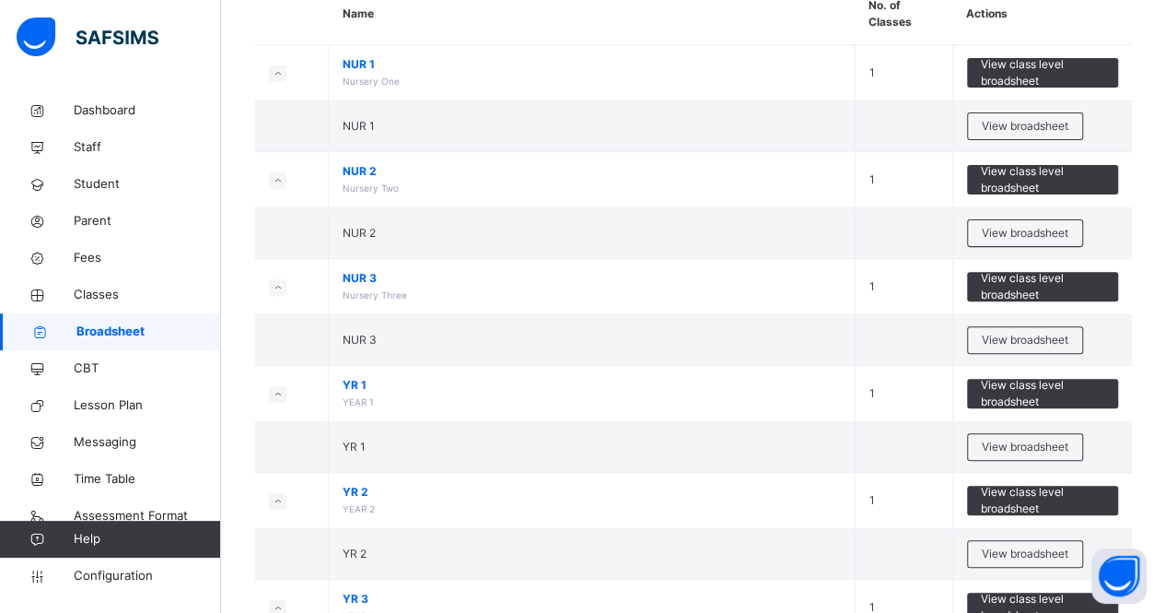
scroll to position [192, 0]
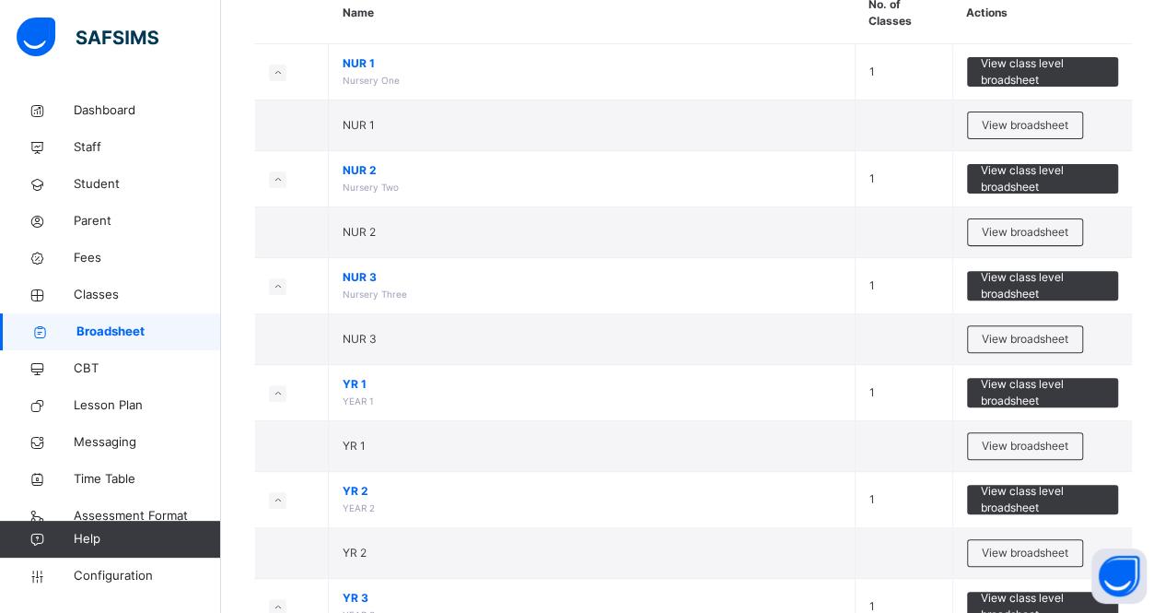
click at [1054, 392] on span "View class level broadsheet" at bounding box center [1043, 392] width 124 height 33
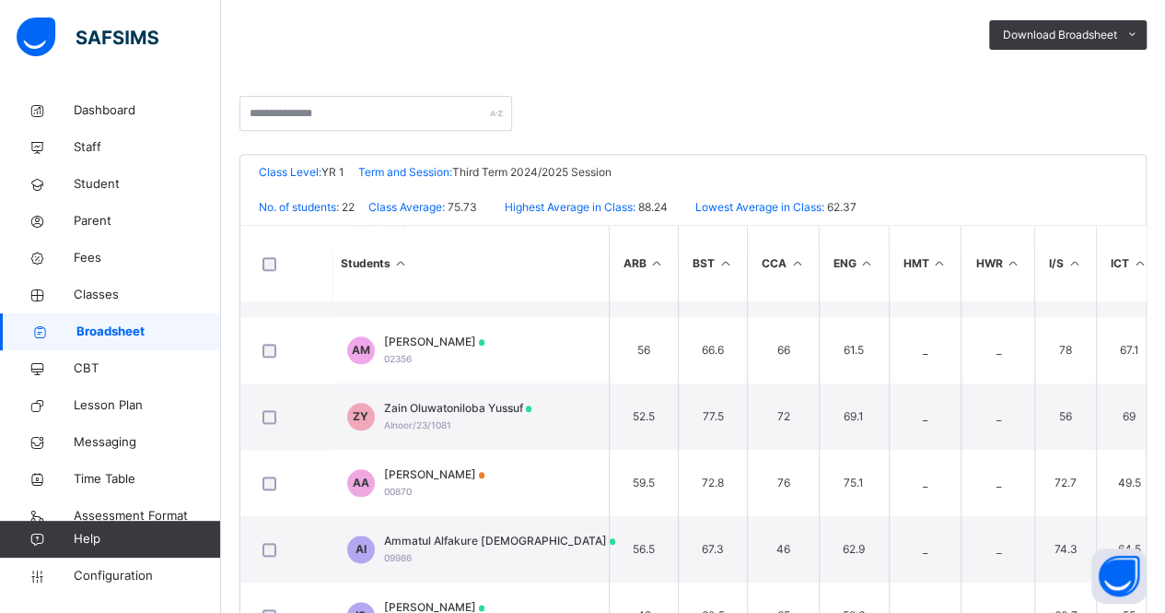
scroll to position [984, 0]
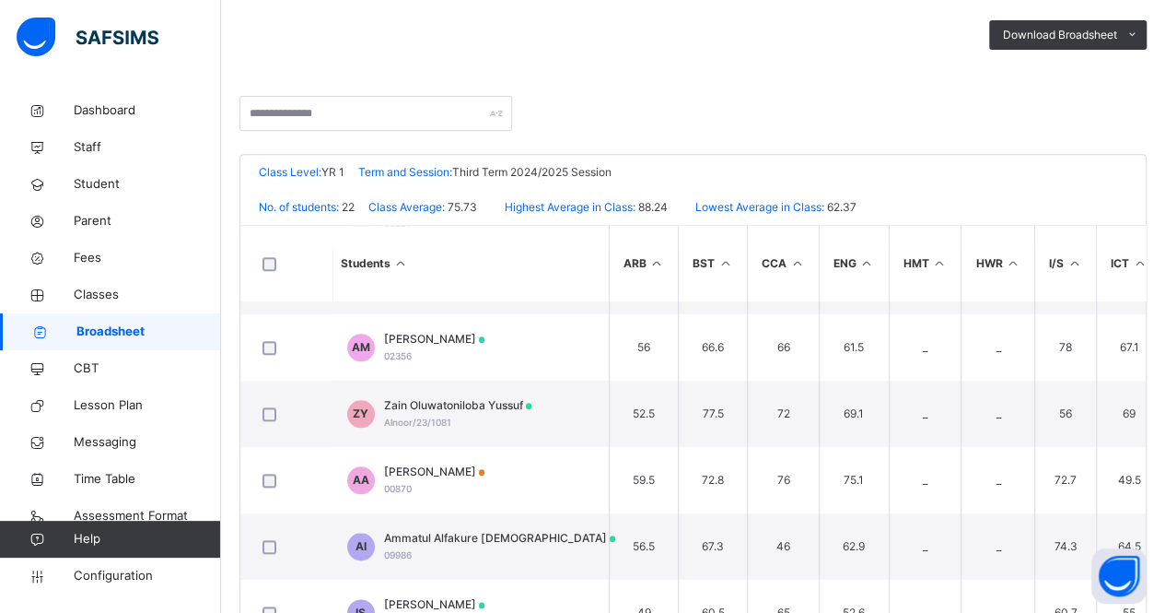
click at [442, 481] on div "[PERSON_NAME] 00870" at bounding box center [434, 479] width 101 height 33
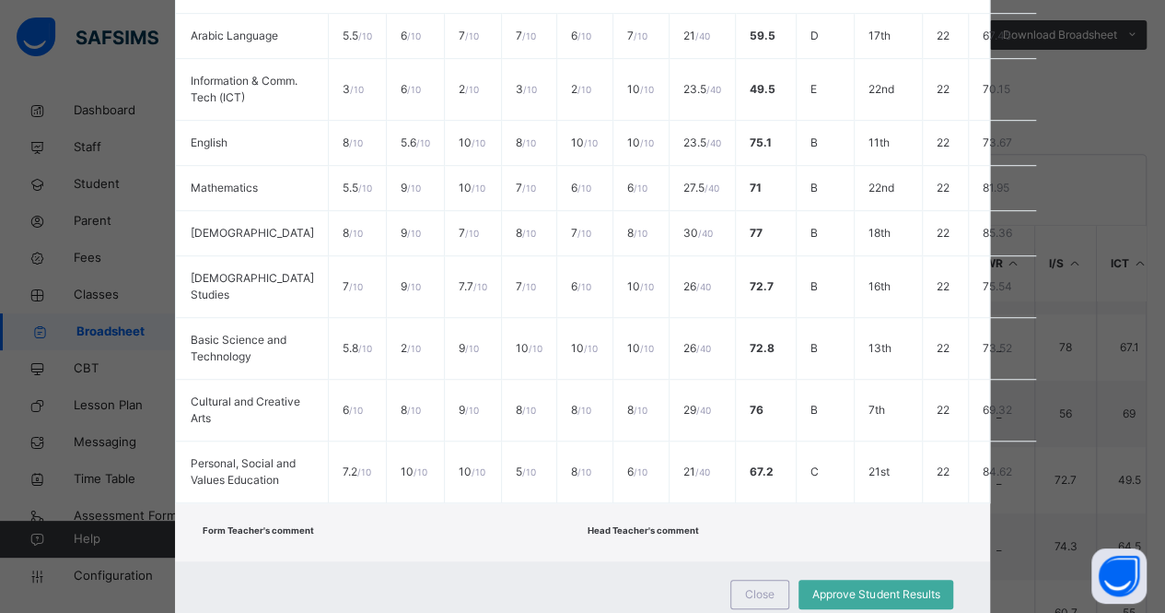
scroll to position [632, 0]
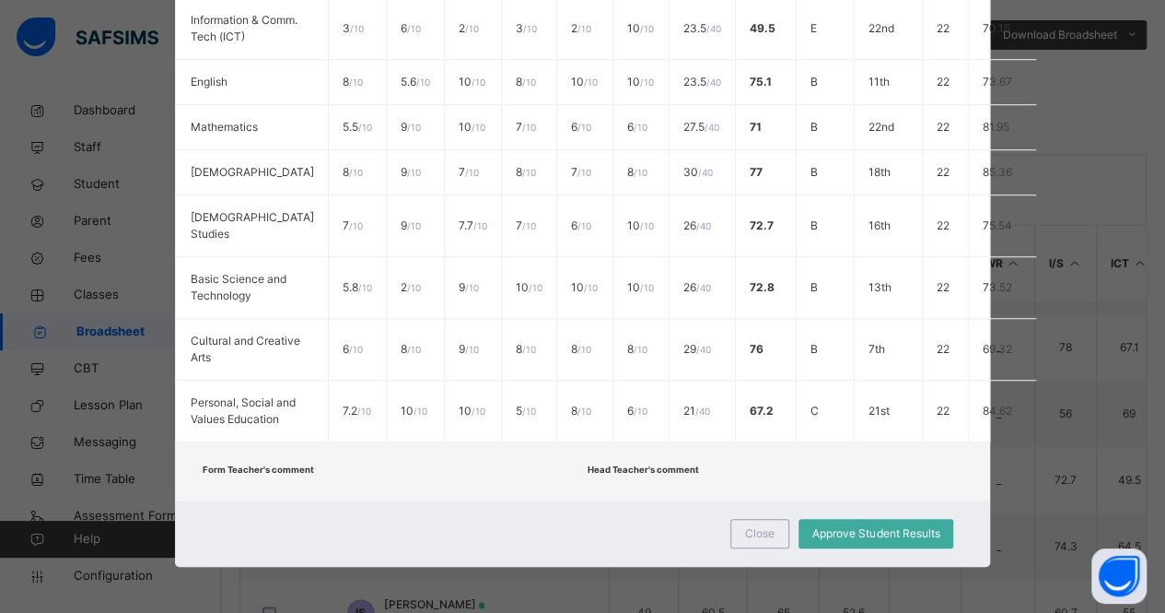
click at [894, 533] on span "Approve Student Results" at bounding box center [875, 533] width 127 height 17
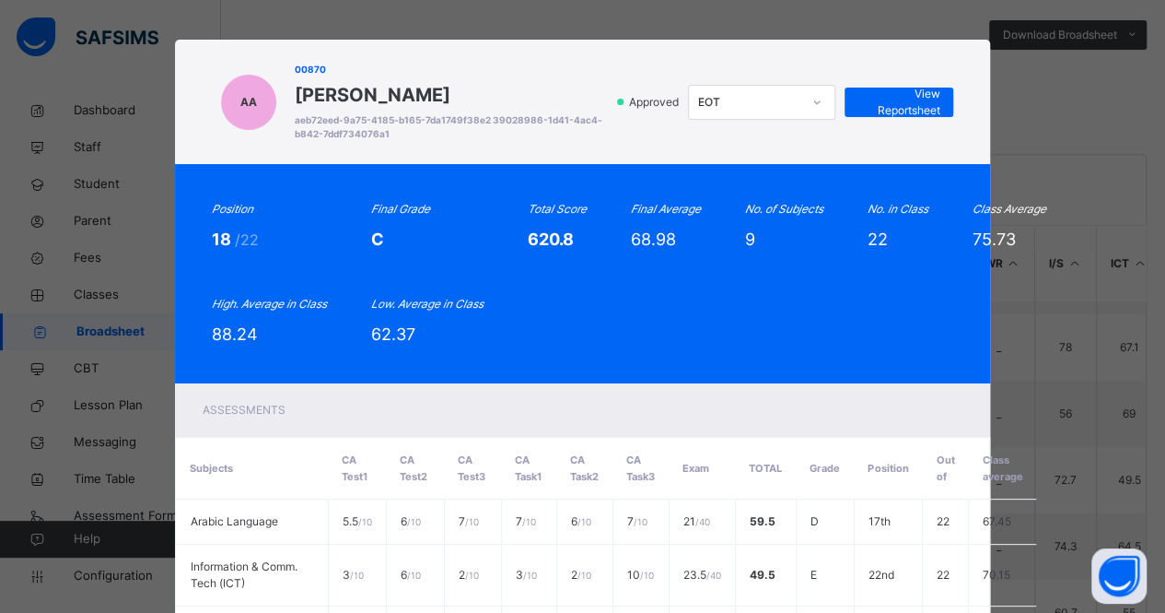
scroll to position [2, 0]
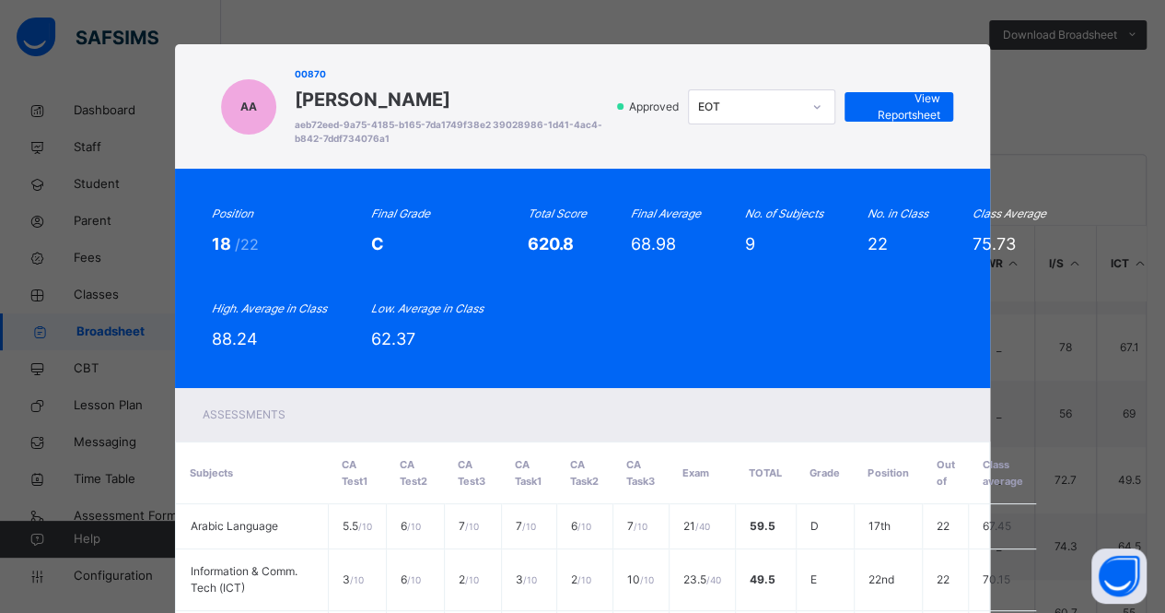
click at [908, 114] on span "View Reportsheet" at bounding box center [899, 106] width 81 height 33
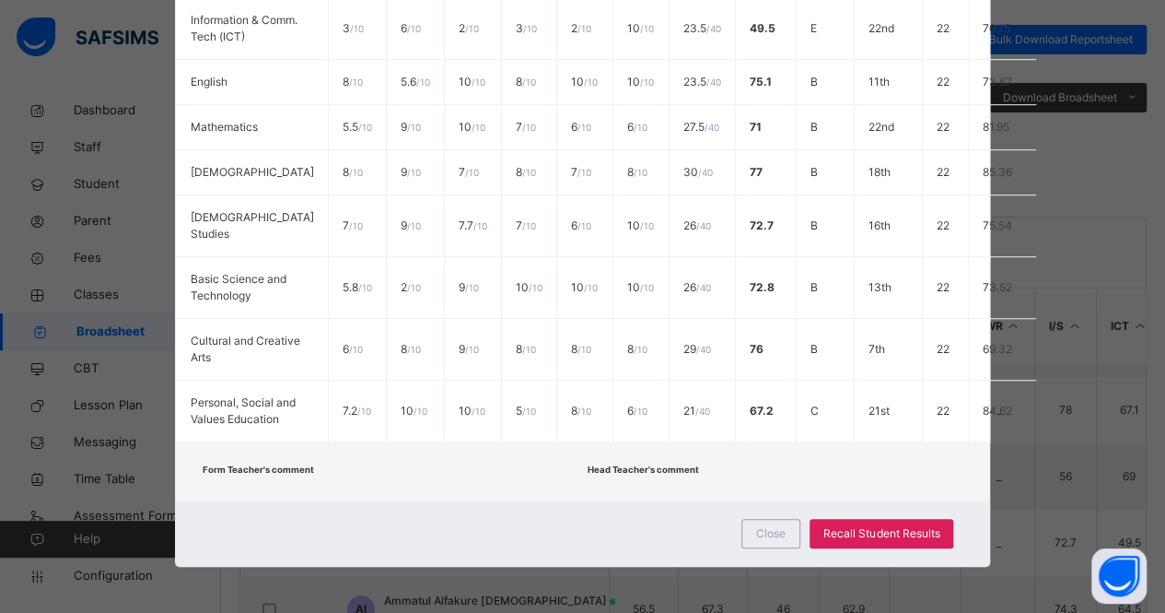
scroll to position [632, 0]
click at [772, 536] on span "Close" at bounding box center [770, 533] width 29 height 17
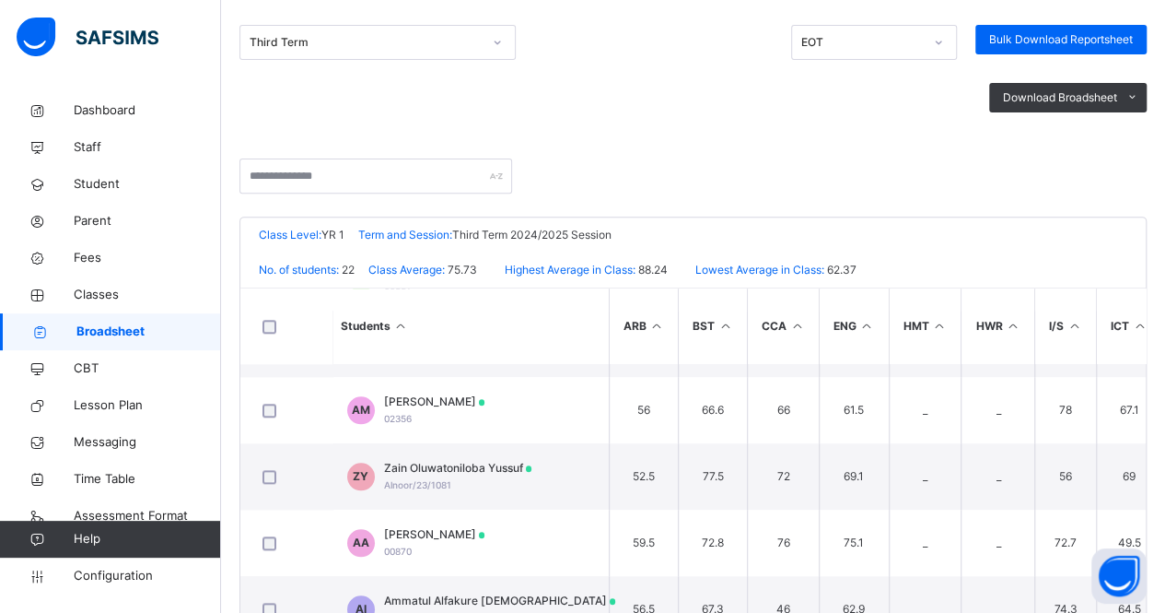
click at [104, 292] on span "Classes" at bounding box center [147, 295] width 147 height 18
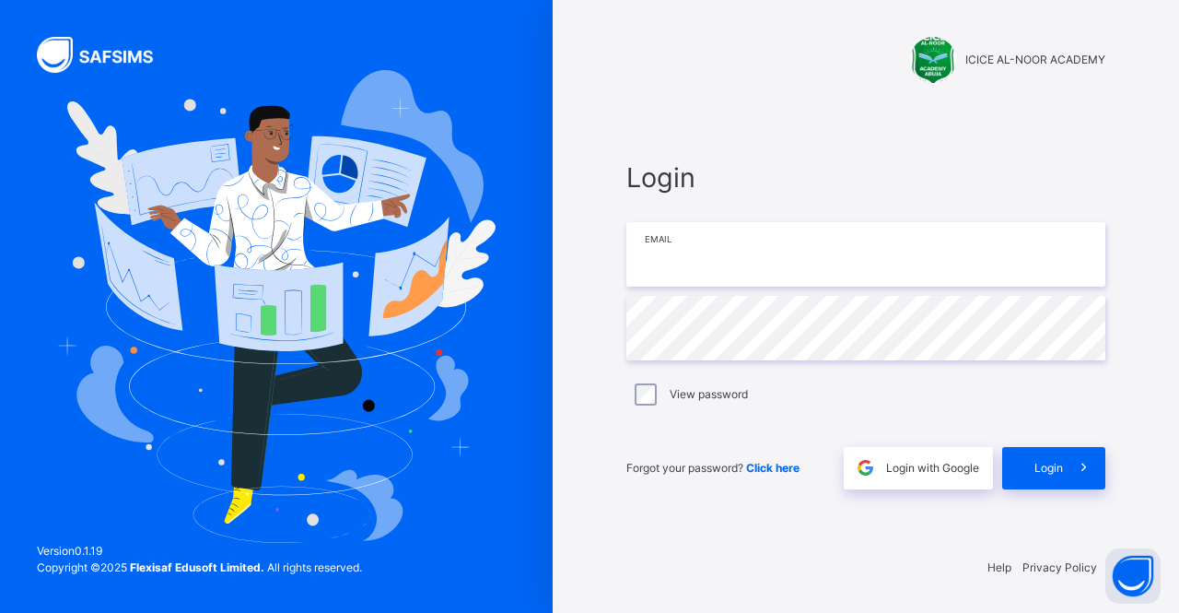
type input "**********"
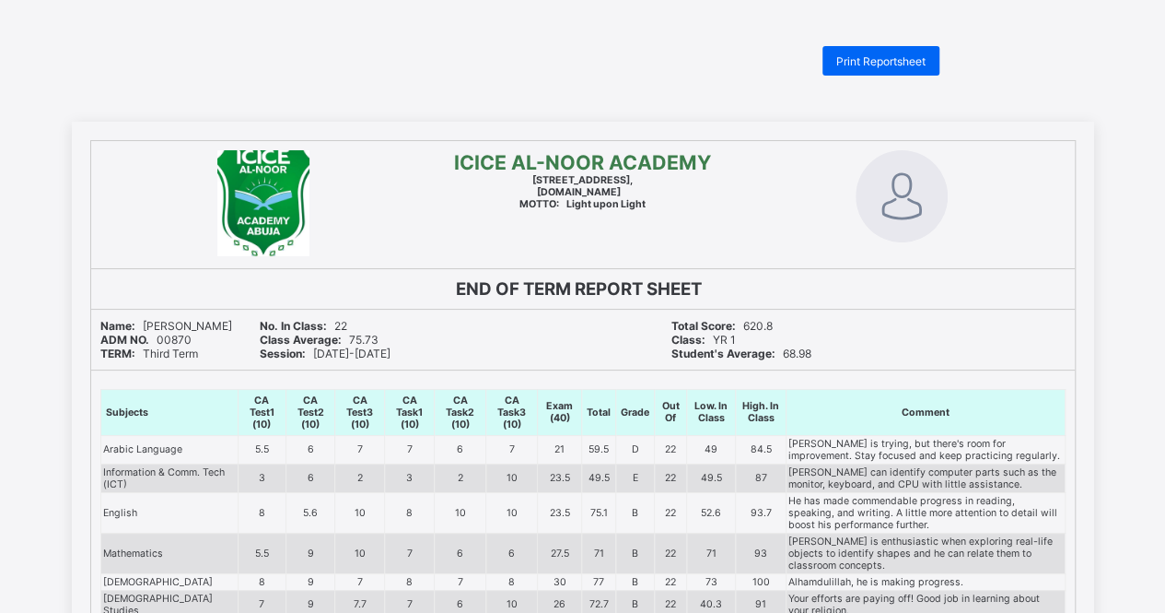
click at [876, 59] on span "Print Reportsheet" at bounding box center [880, 61] width 89 height 14
